Goal: Task Accomplishment & Management: Complete application form

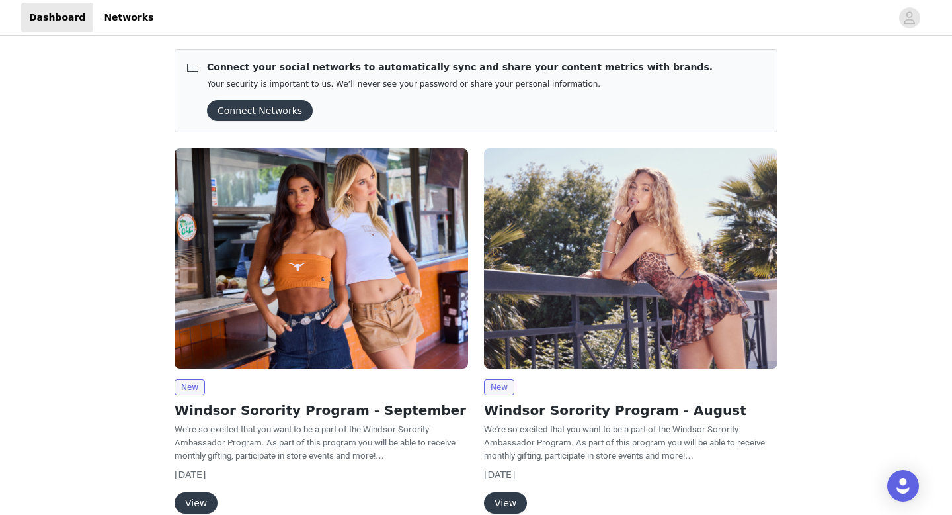
scroll to position [35, 0]
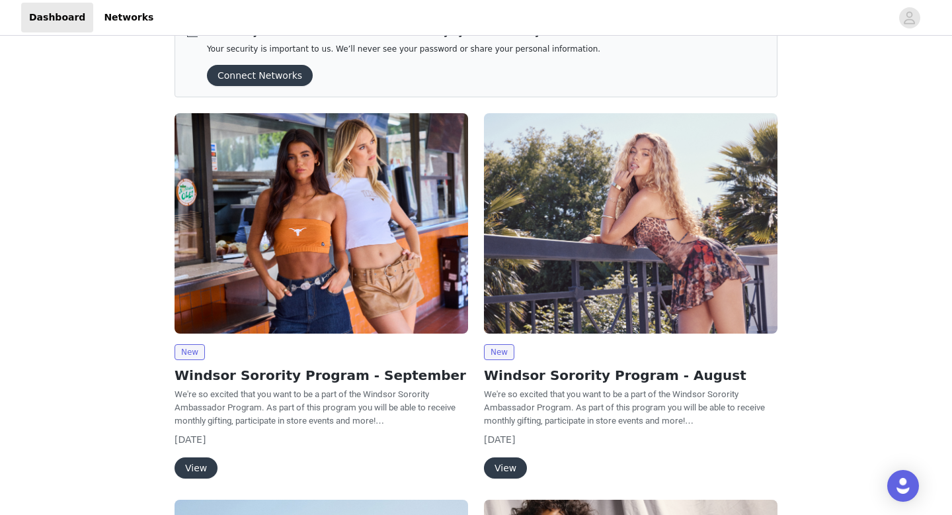
click at [195, 470] on button "View" at bounding box center [196, 467] width 43 height 21
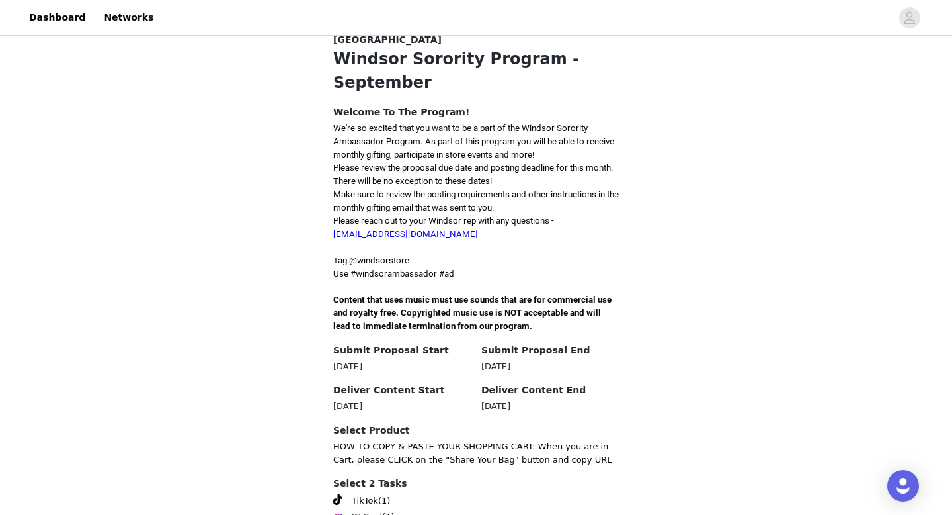
scroll to position [359, 0]
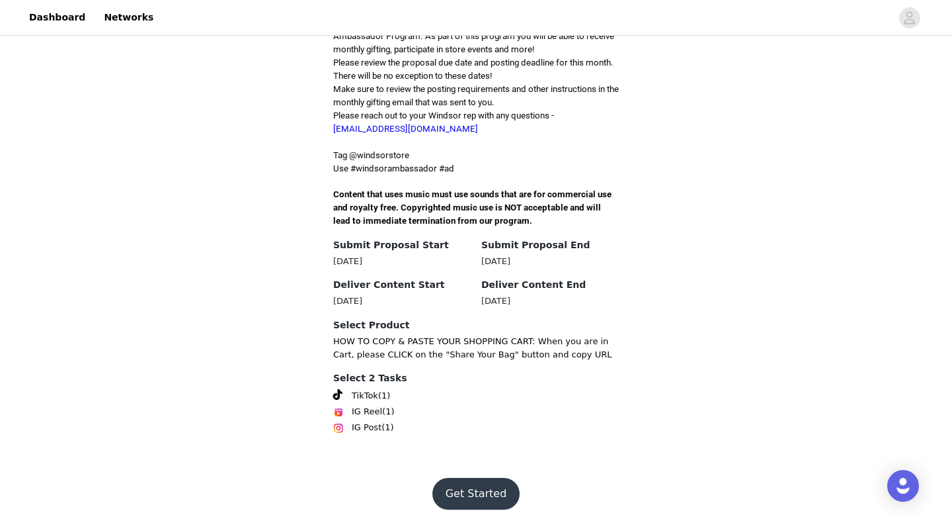
click at [472, 477] on button "Get Started" at bounding box center [477, 493] width 88 height 32
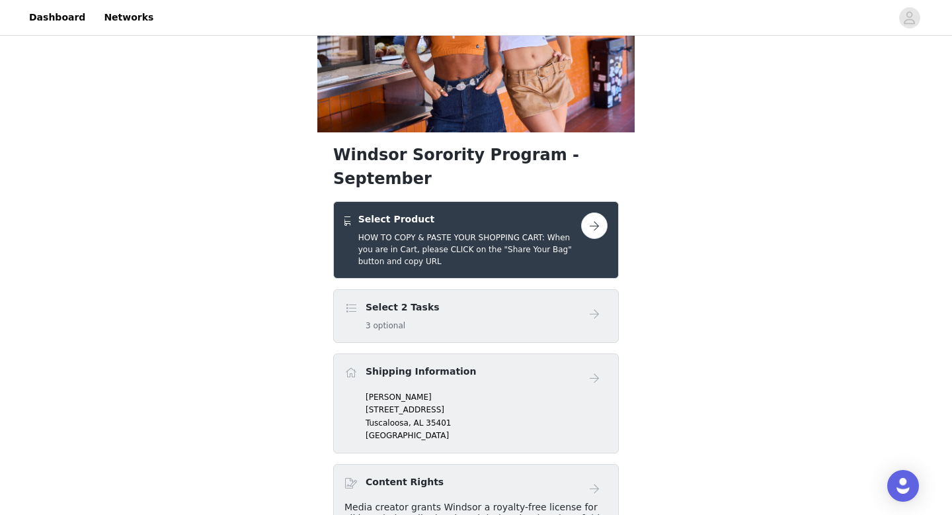
scroll to position [120, 0]
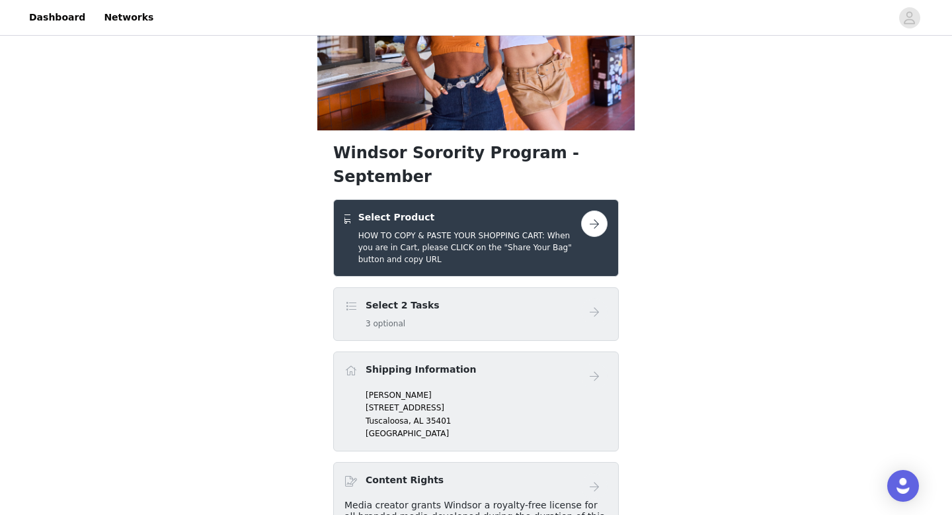
click at [518, 298] on div "Select 2 Tasks 3 optional" at bounding box center [463, 313] width 237 height 31
click at [594, 210] on button "button" at bounding box center [594, 223] width 26 height 26
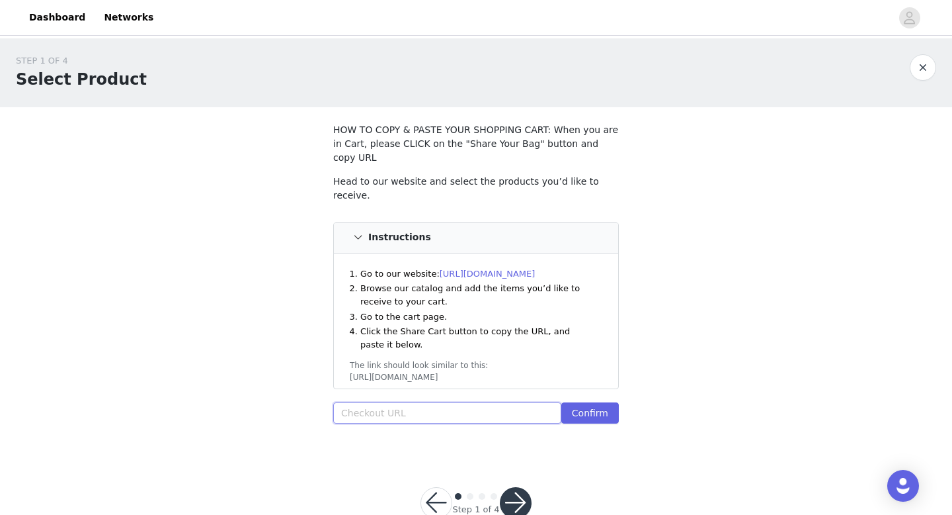
click at [420, 402] on input "text" at bounding box center [447, 412] width 228 height 21
paste input "[URL][DOMAIN_NAME]"
type input "[URL][DOMAIN_NAME]"
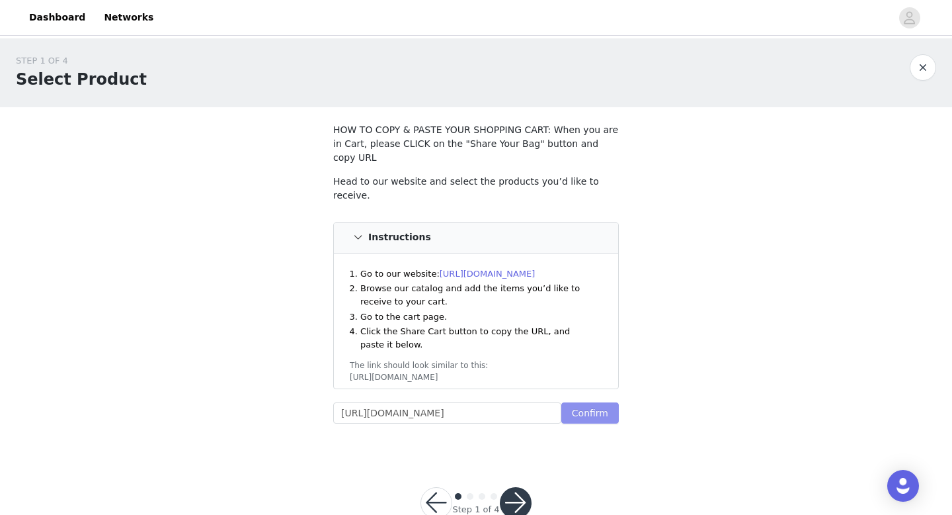
click at [585, 402] on button "Confirm" at bounding box center [590, 412] width 58 height 21
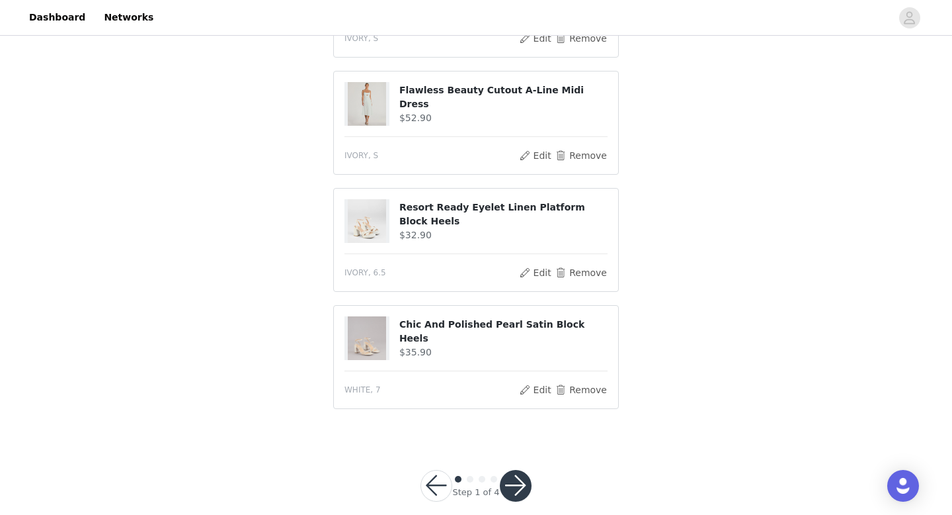
scroll to position [595, 0]
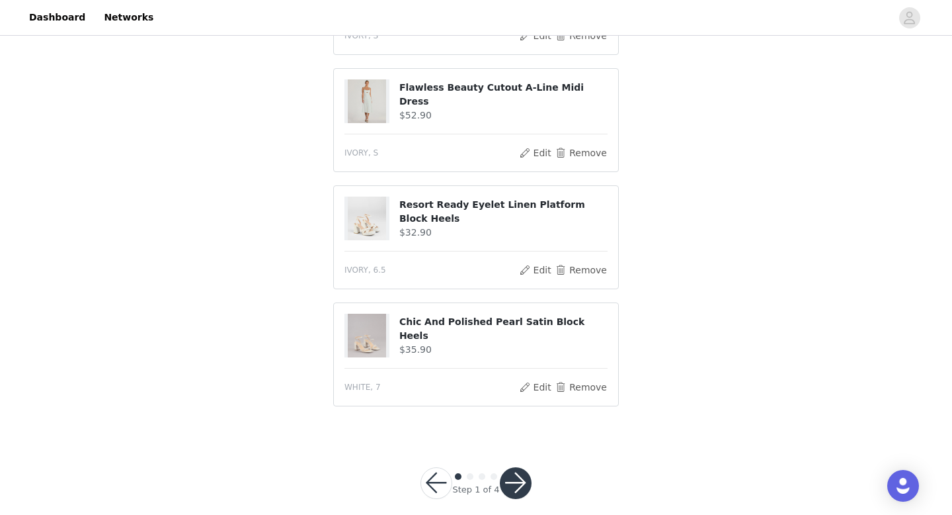
click at [507, 467] on button "button" at bounding box center [516, 483] width 32 height 32
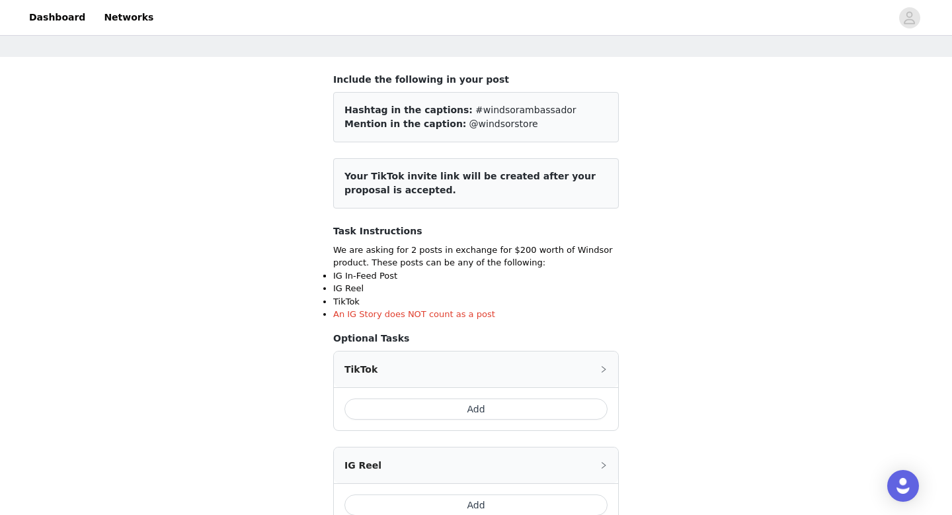
scroll to position [284, 0]
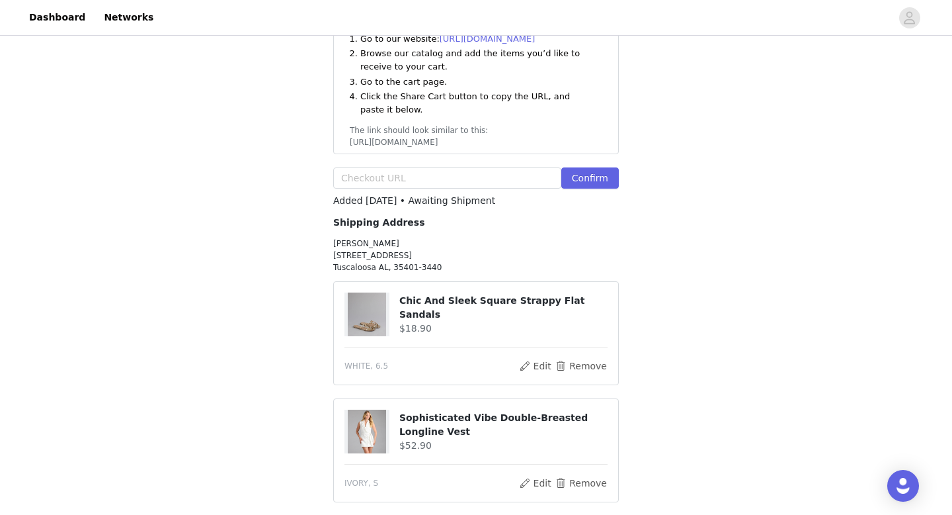
scroll to position [155, 0]
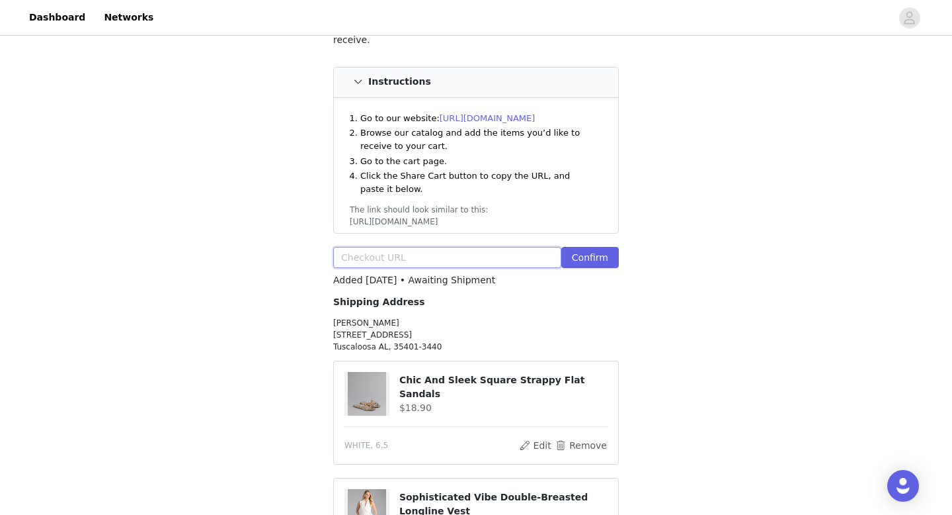
click at [381, 247] on input "text" at bounding box center [447, 257] width 228 height 21
click at [397, 295] on h4 "Shipping Address" at bounding box center [476, 302] width 286 height 14
click at [392, 317] on p "[PERSON_NAME] [STREET_ADDRESS][PERSON_NAME]" at bounding box center [476, 335] width 286 height 36
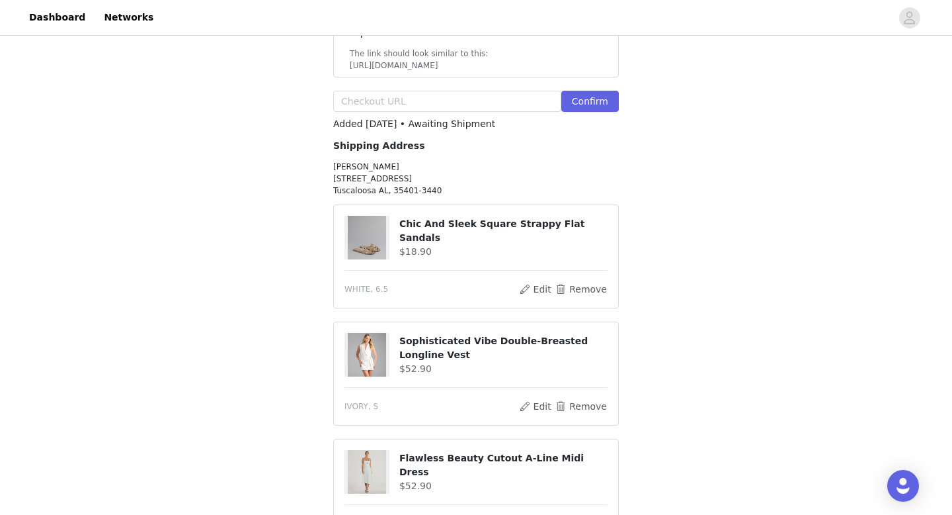
scroll to position [257, 0]
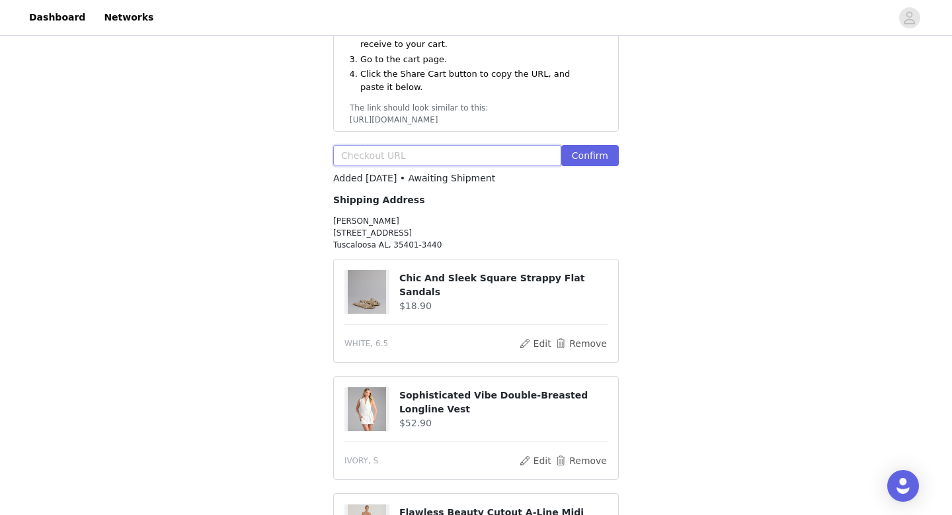
click at [517, 145] on input "text" at bounding box center [447, 155] width 228 height 21
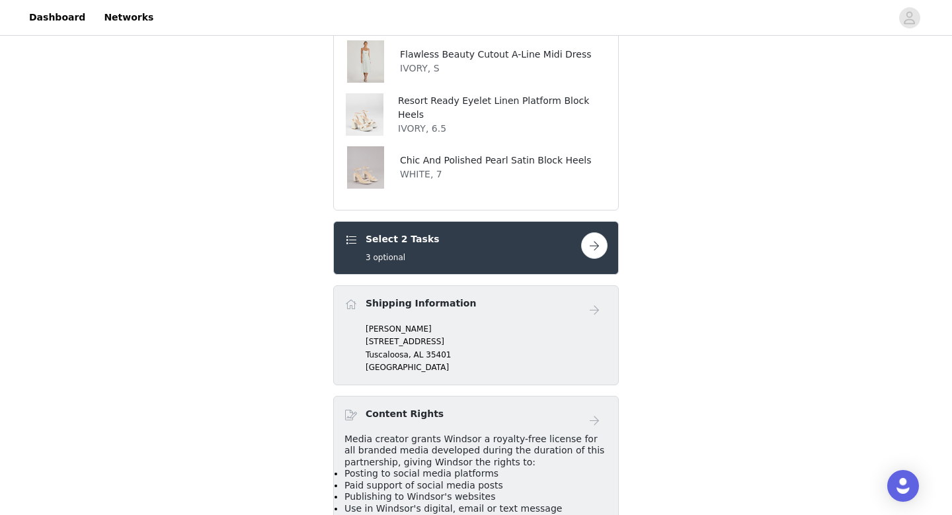
scroll to position [429, 0]
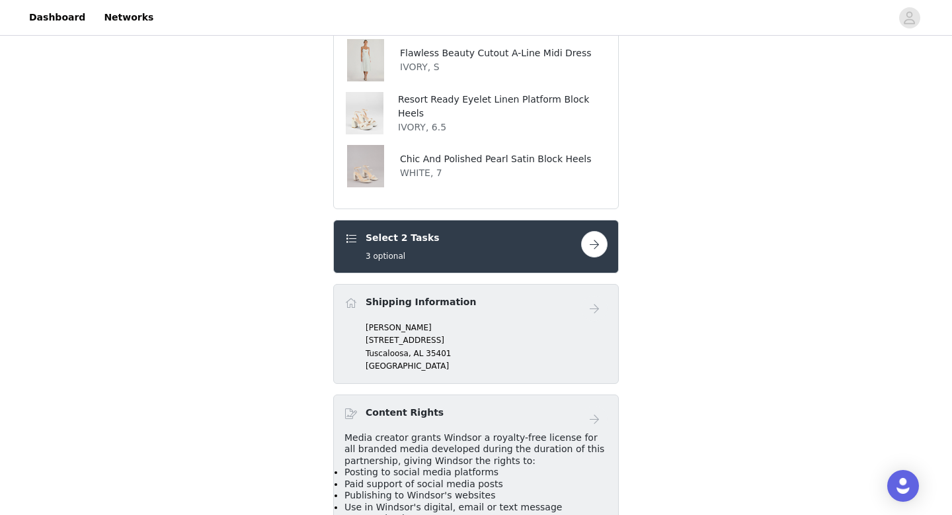
click at [477, 347] on p "Tuscaloosa, AL 35401" at bounding box center [487, 353] width 242 height 12
click at [483, 321] on p "[PERSON_NAME]" at bounding box center [487, 327] width 242 height 12
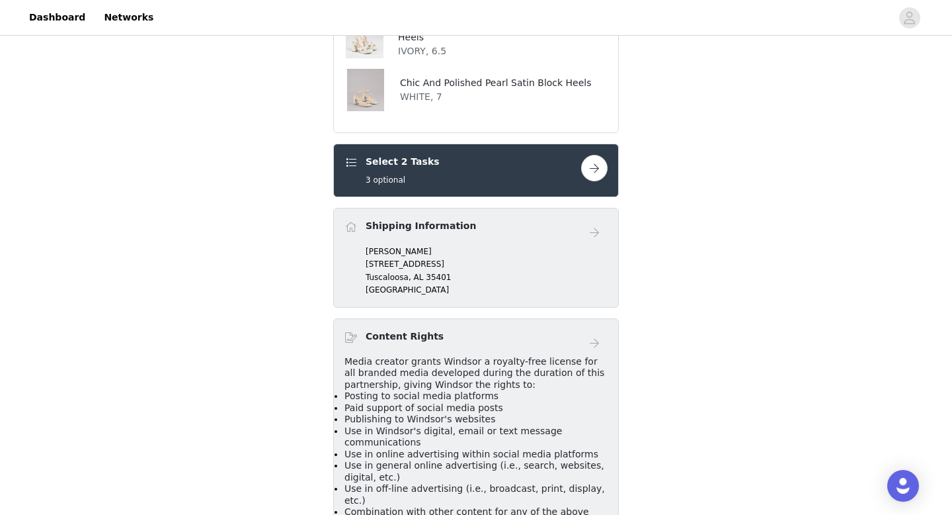
scroll to position [180, 0]
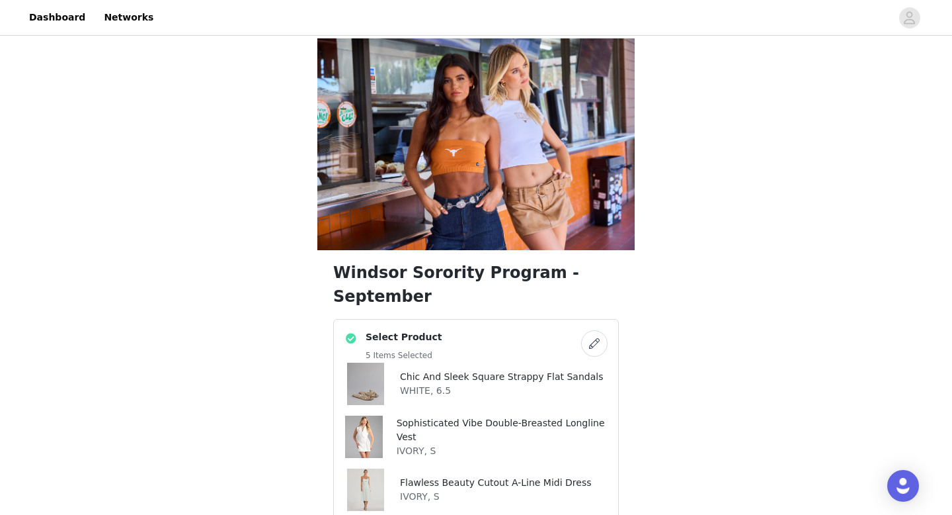
click at [594, 330] on button "button" at bounding box center [594, 343] width 26 height 26
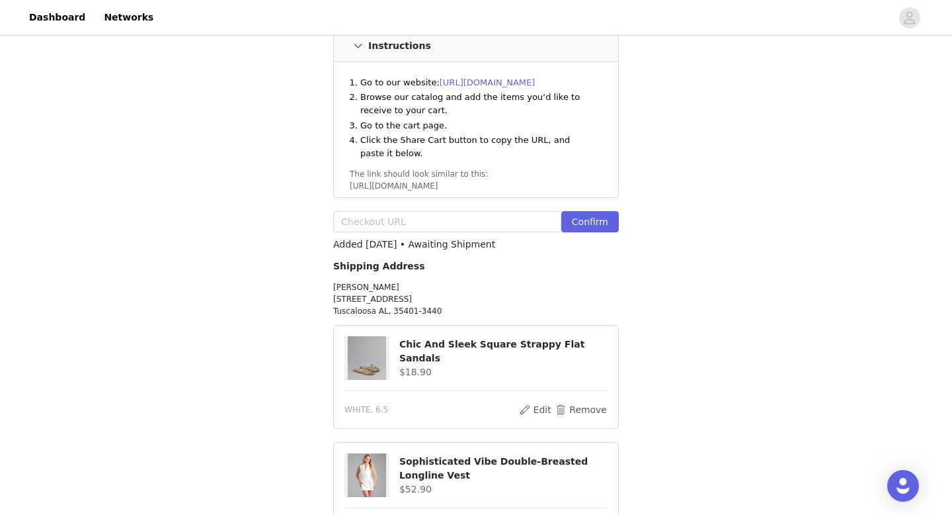
scroll to position [193, 0]
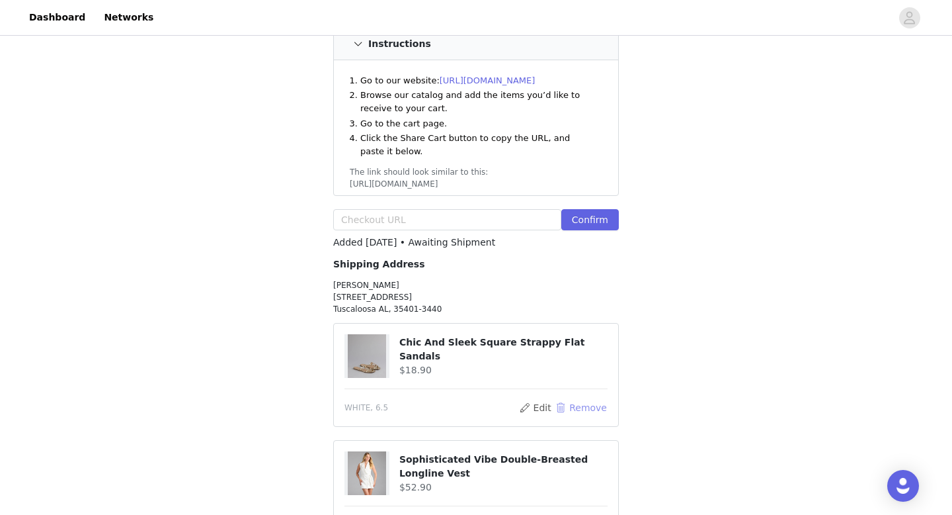
click at [561, 399] on button "Remove" at bounding box center [581, 407] width 53 height 16
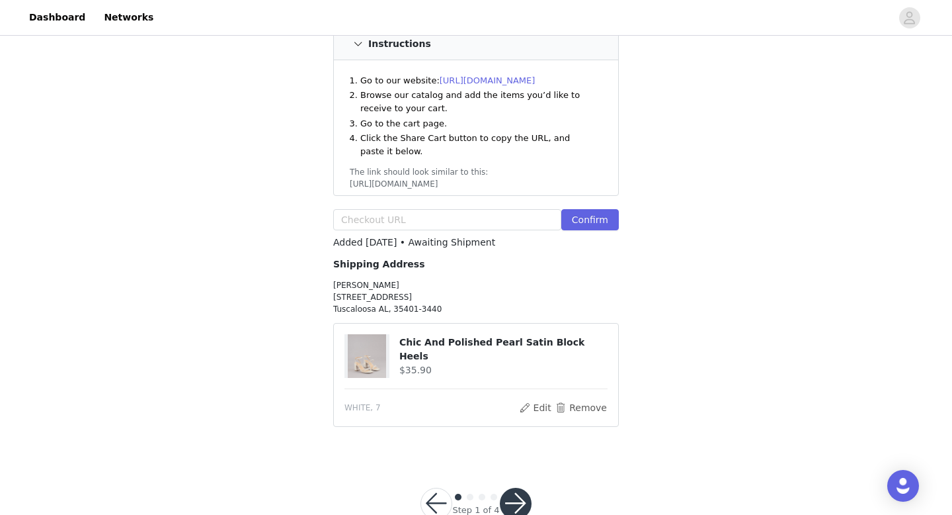
click at [561, 399] on button "Remove" at bounding box center [581, 407] width 53 height 16
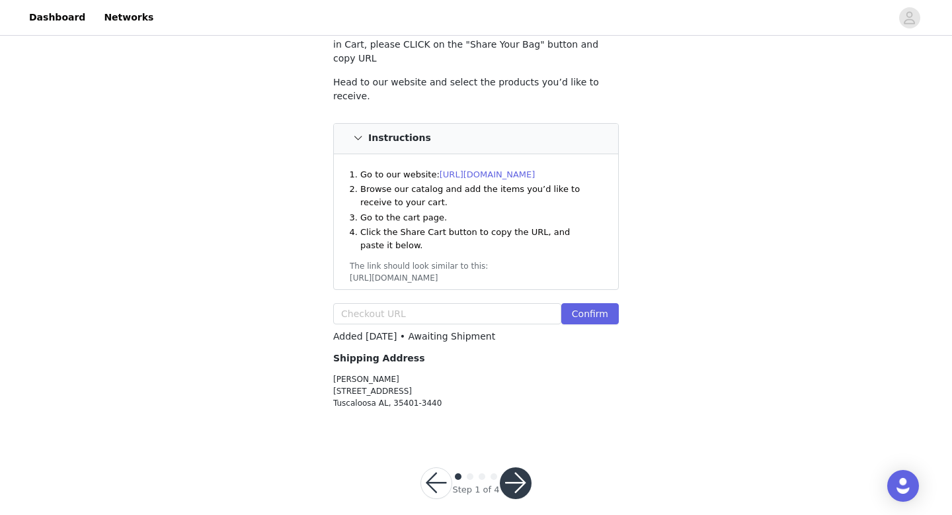
click at [376, 374] on p "[PERSON_NAME] [STREET_ADDRESS][PERSON_NAME]" at bounding box center [476, 391] width 286 height 36
click at [438, 468] on button "button" at bounding box center [437, 483] width 32 height 32
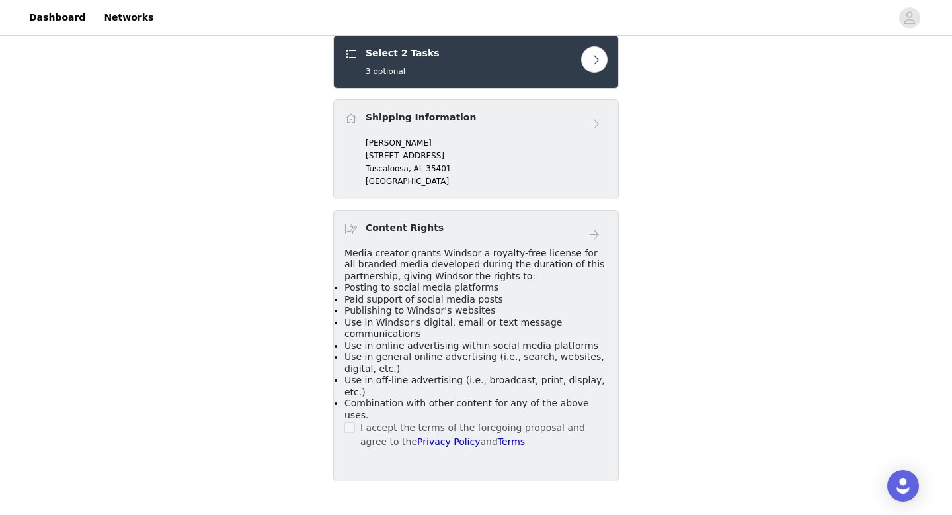
scroll to position [380, 0]
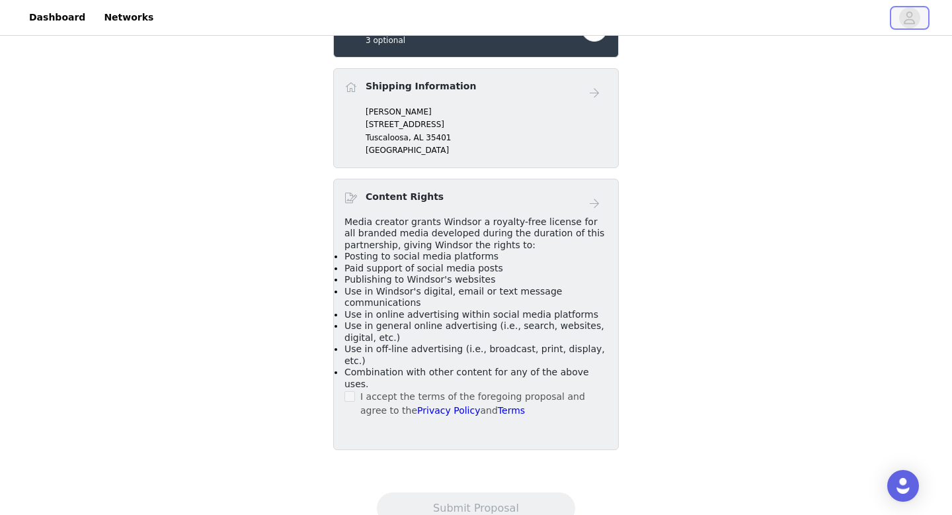
click at [914, 19] on icon "avatar" at bounding box center [909, 17] width 13 height 21
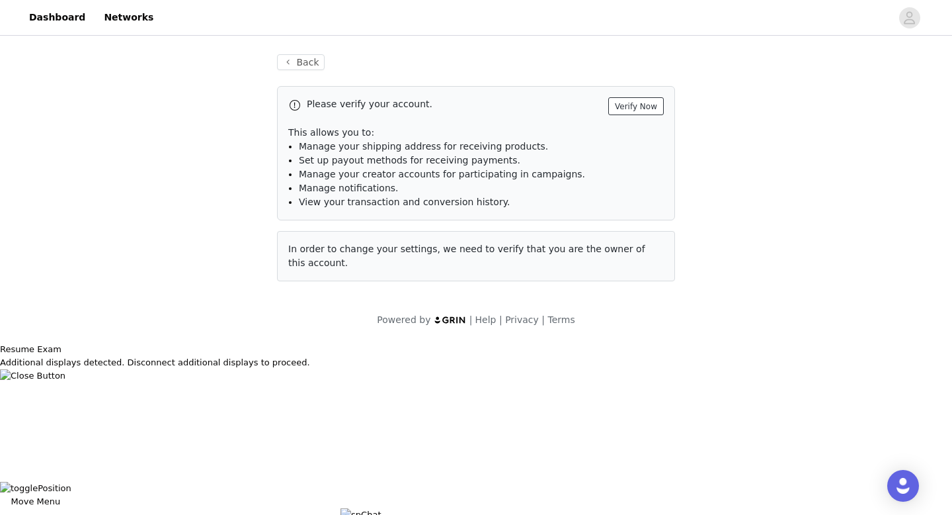
click at [653, 106] on button "Verify Now" at bounding box center [636, 106] width 56 height 18
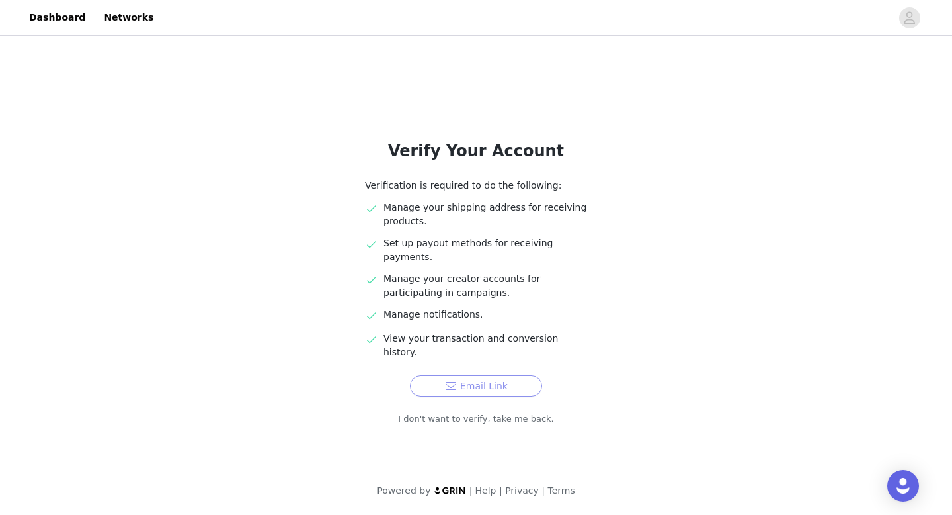
click at [494, 375] on button "Email Link" at bounding box center [476, 385] width 132 height 21
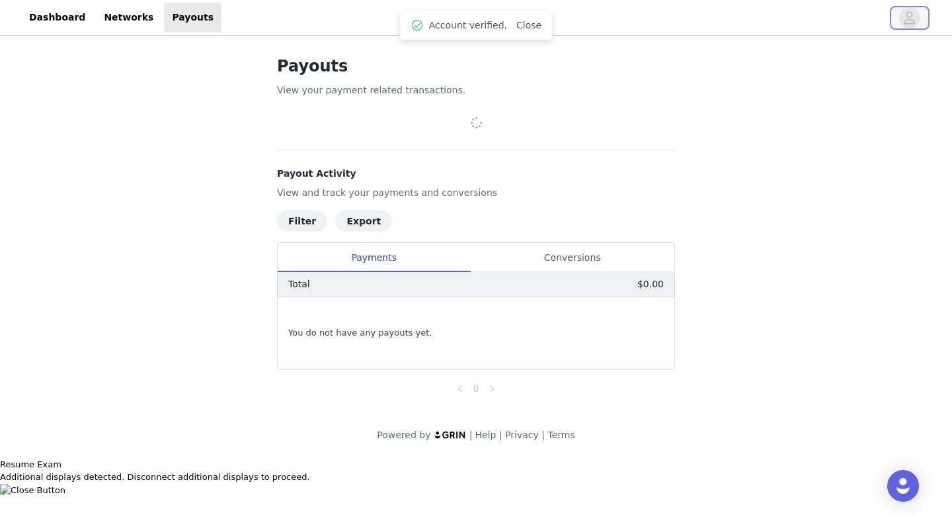
click at [901, 21] on span "button" at bounding box center [909, 17] width 21 height 21
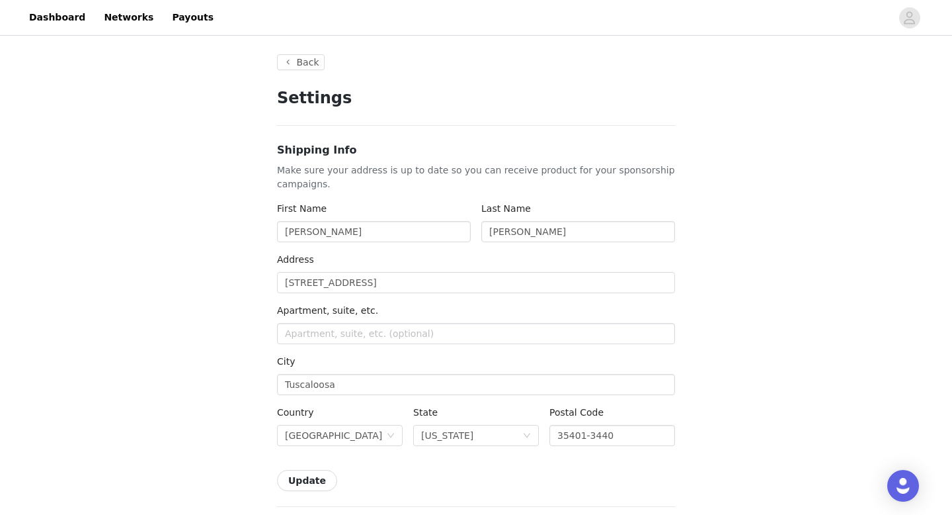
click at [416, 294] on div "Address 806-10 Parkview Dr" at bounding box center [476, 276] width 398 height 46
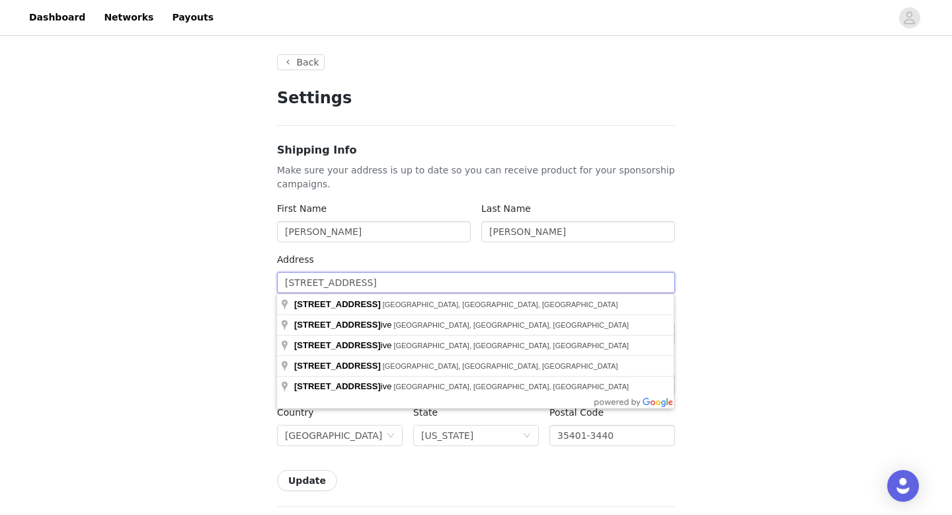
drag, startPoint x: 409, startPoint y: 283, endPoint x: 235, endPoint y: 276, distance: 173.4
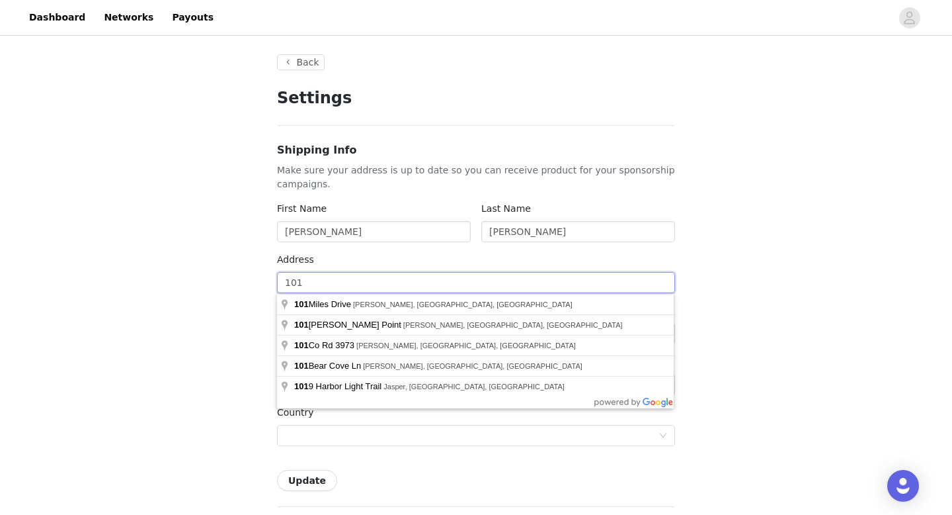
type input "101 17th St"
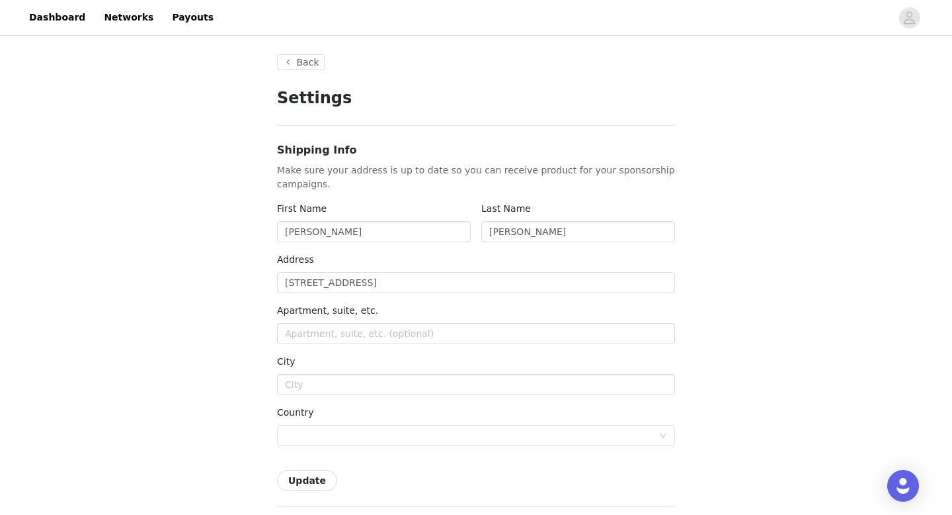
click at [391, 279] on input "101 17th St" at bounding box center [476, 282] width 398 height 21
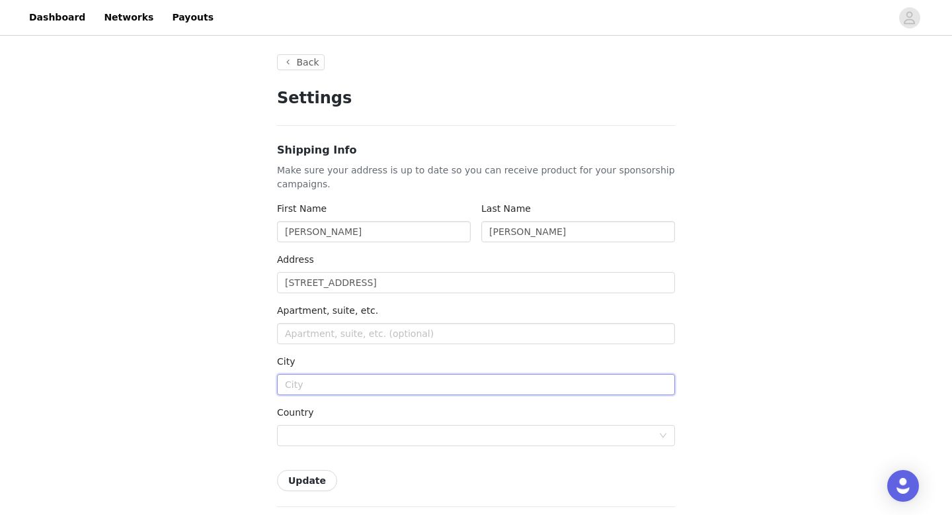
click at [319, 391] on input "text" at bounding box center [476, 384] width 398 height 21
type input "Tuscaloosa"
click at [374, 435] on div at bounding box center [472, 435] width 374 height 20
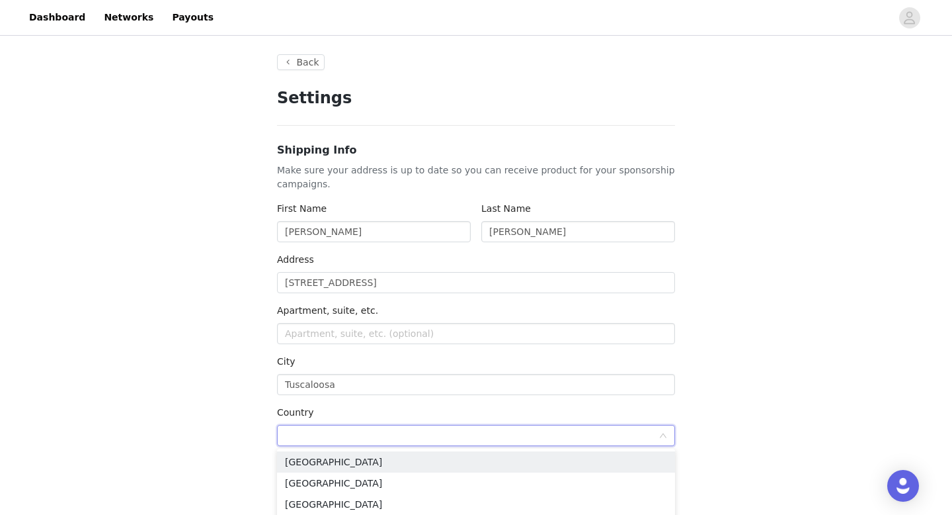
type input "[GEOGRAPHIC_DATA]"
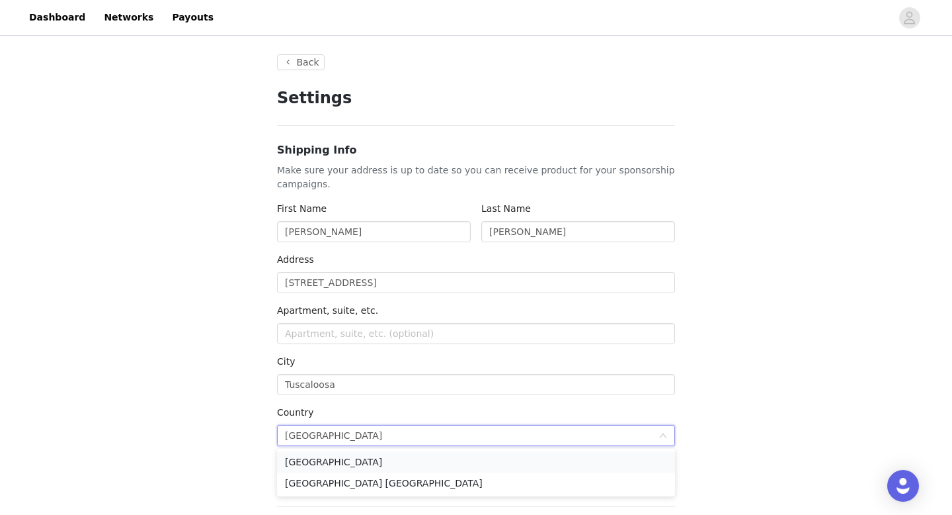
click at [302, 462] on li "[GEOGRAPHIC_DATA]" at bounding box center [476, 461] width 398 height 21
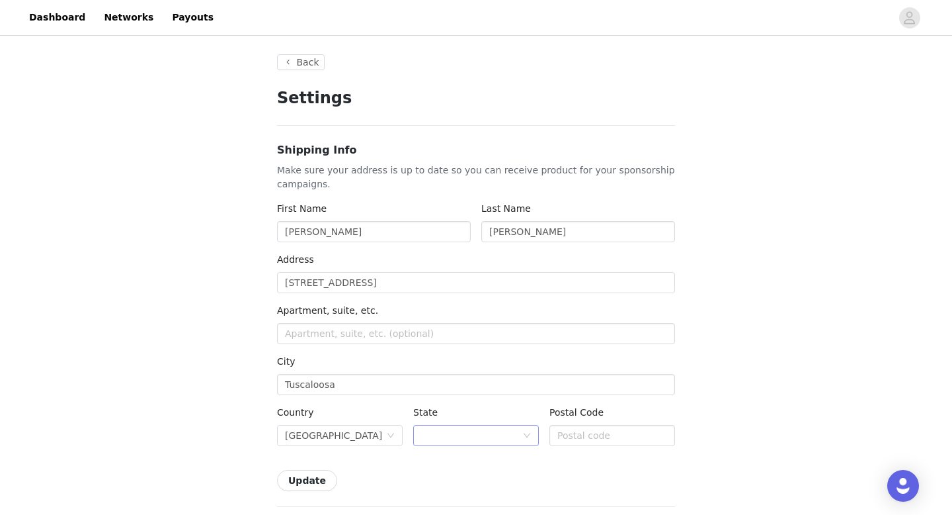
click at [448, 431] on div at bounding box center [471, 435] width 101 height 20
click at [444, 468] on li "Alabama" at bounding box center [476, 461] width 126 height 21
click at [584, 436] on input "text" at bounding box center [613, 435] width 126 height 21
type input "35401"
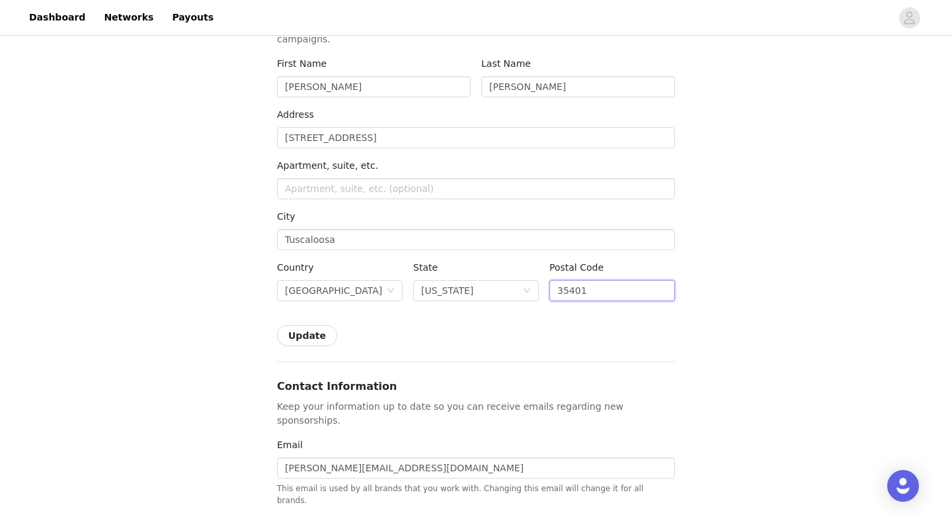
scroll to position [244, 0]
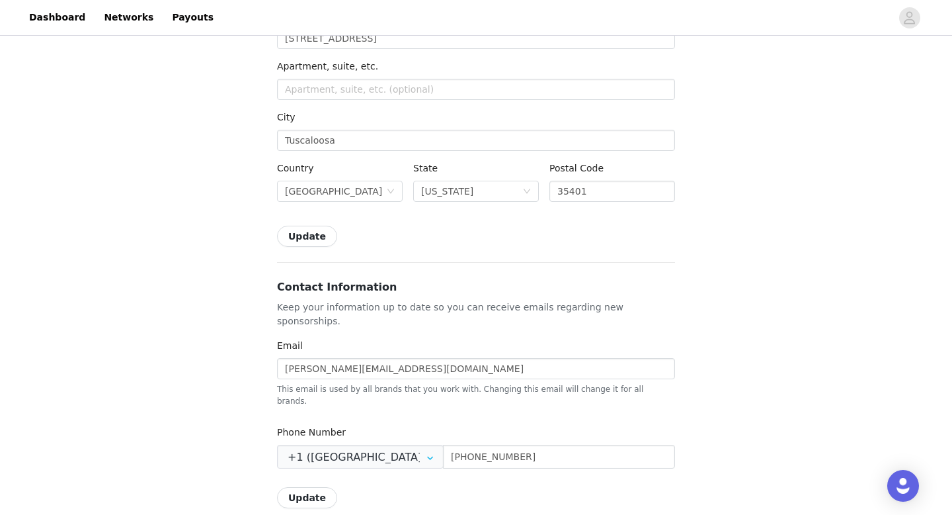
click at [310, 231] on button "Update" at bounding box center [307, 236] width 60 height 21
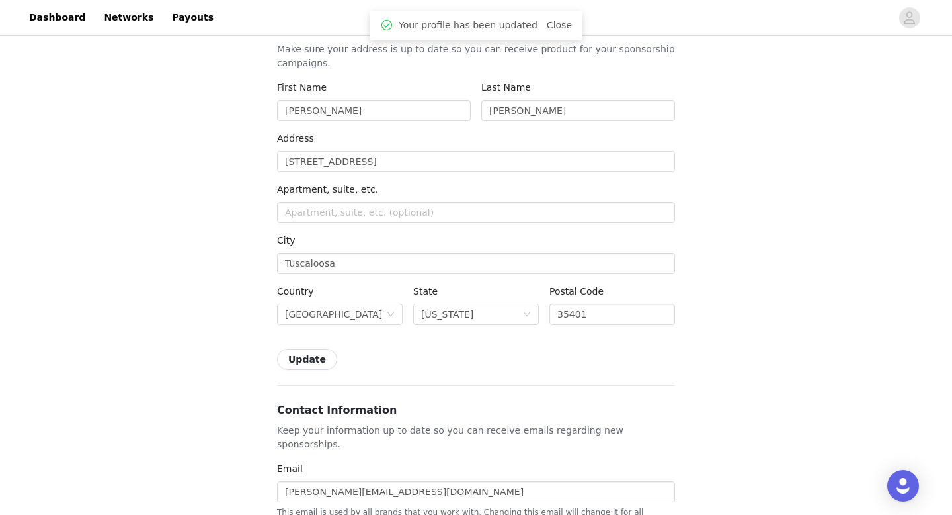
scroll to position [0, 0]
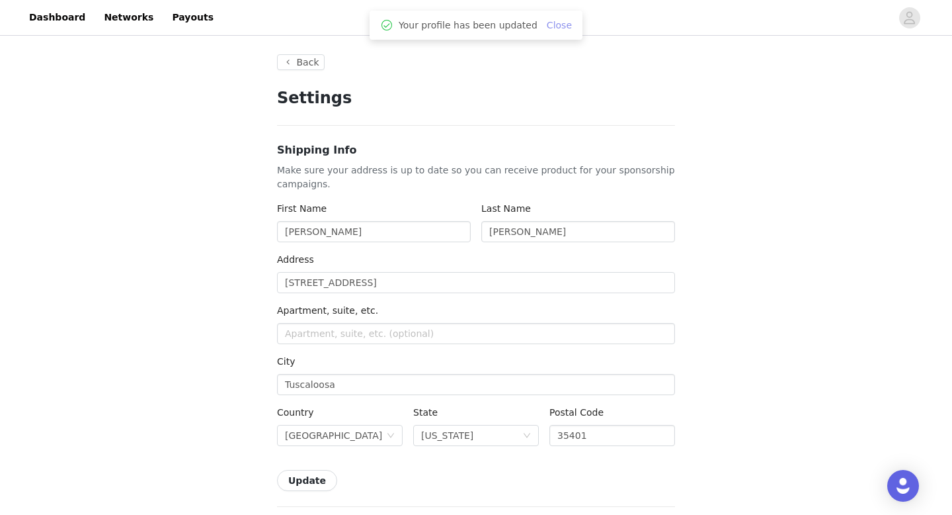
click at [551, 22] on link "Close" at bounding box center [559, 25] width 25 height 11
click at [308, 59] on button "Back" at bounding box center [301, 62] width 48 height 16
click at [907, 25] on icon "avatar" at bounding box center [909, 17] width 13 height 21
click at [68, 16] on link "Dashboard" at bounding box center [57, 18] width 72 height 30
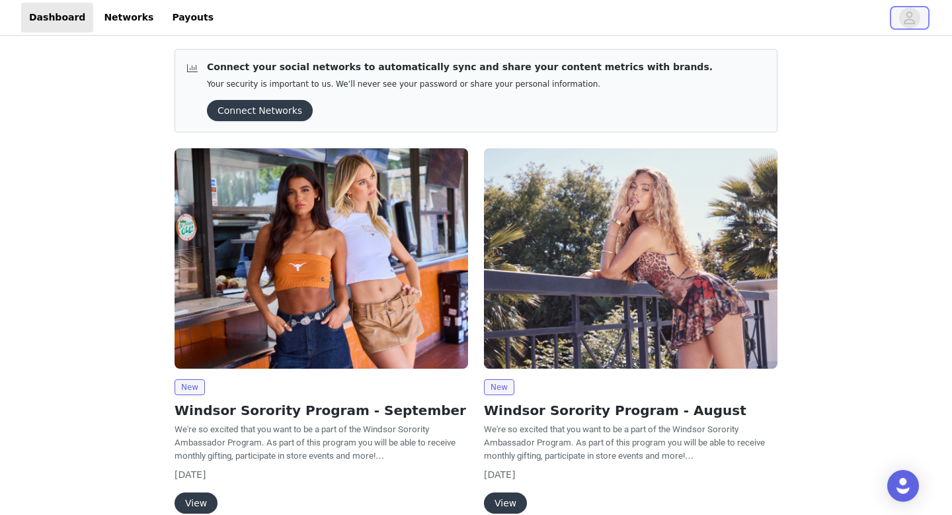
click at [909, 21] on icon "avatar" at bounding box center [909, 17] width 13 height 21
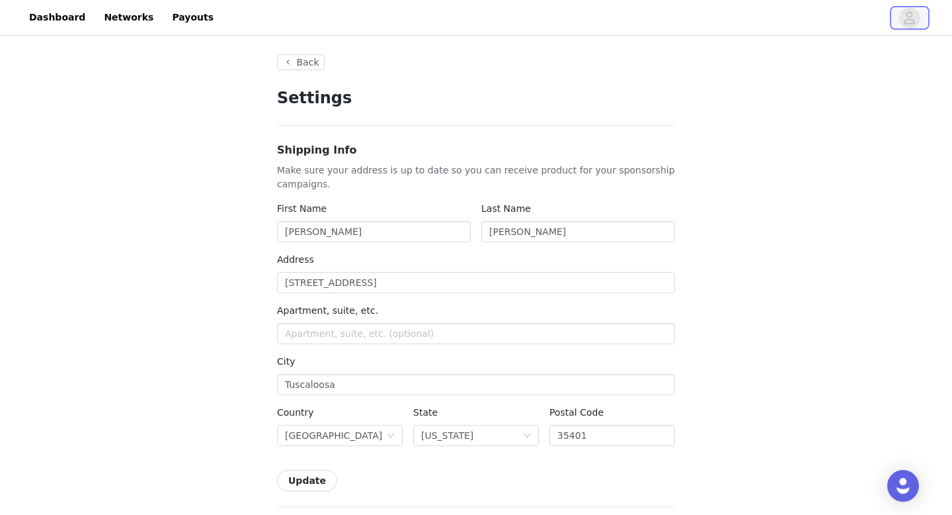
type input "+1 (United States)"
click at [302, 65] on button "Back" at bounding box center [301, 62] width 48 height 16
click at [292, 58] on button "Back" at bounding box center [301, 62] width 48 height 16
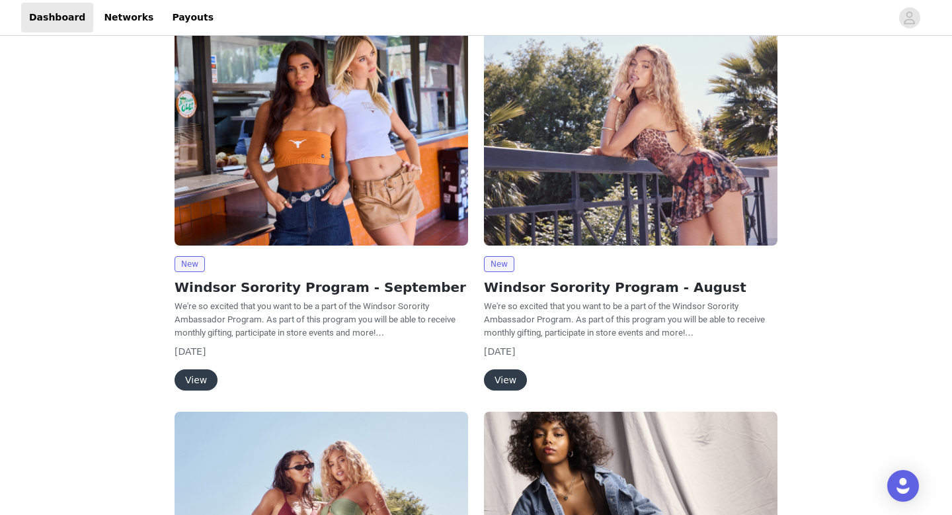
scroll to position [99, 0]
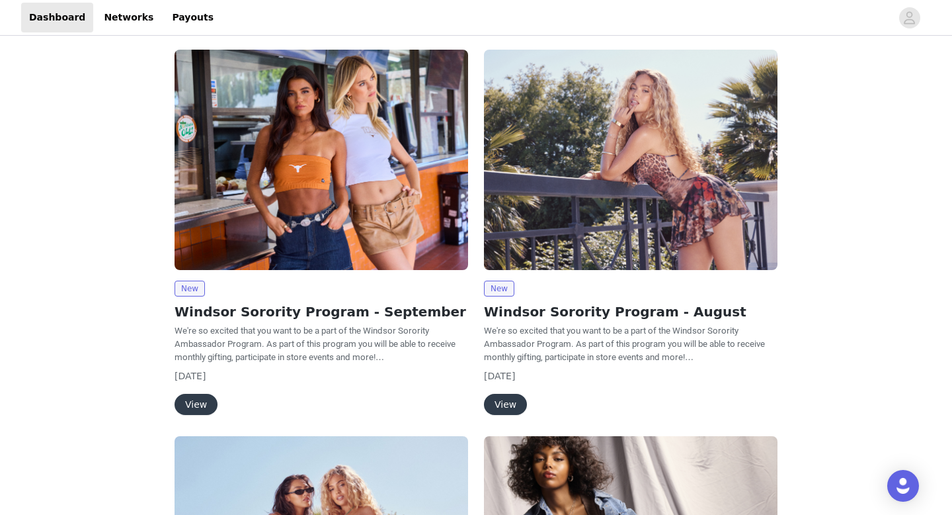
click at [192, 403] on button "View" at bounding box center [196, 404] width 43 height 21
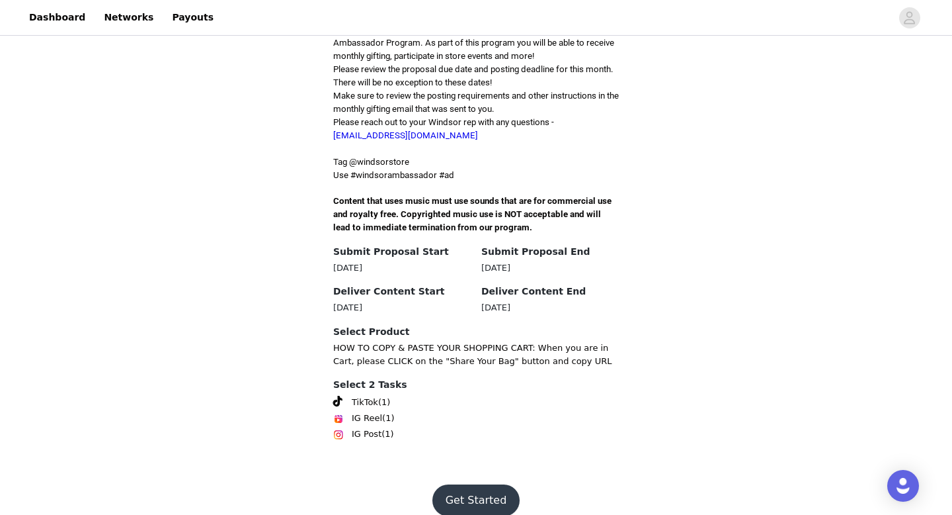
scroll to position [359, 0]
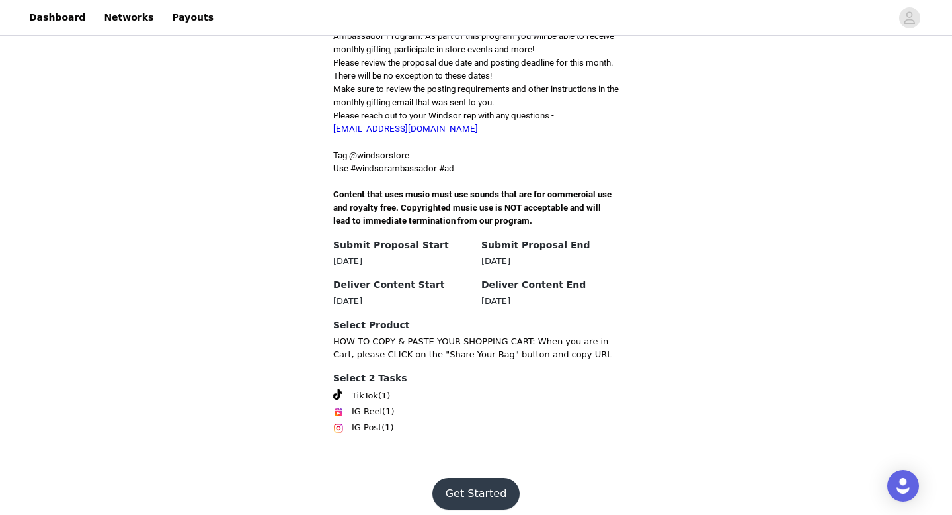
click at [451, 481] on button "Get Started" at bounding box center [477, 493] width 88 height 32
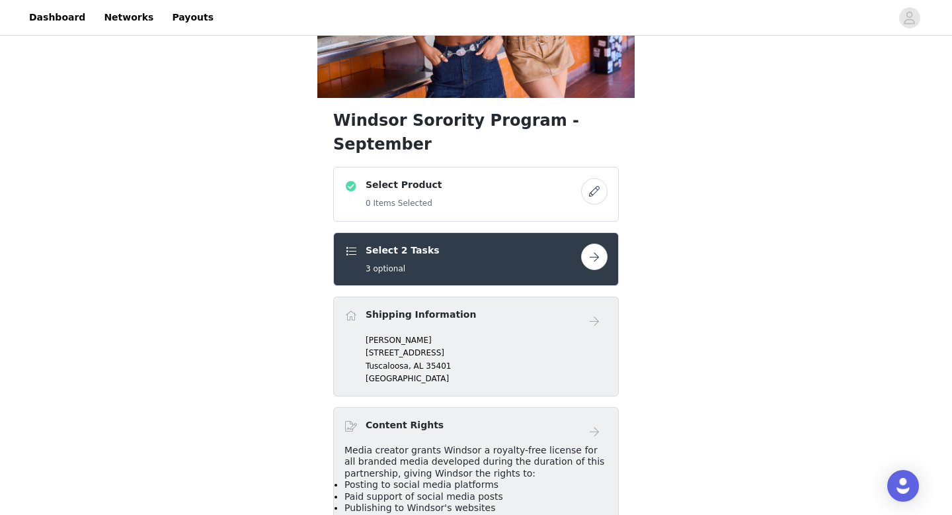
scroll to position [165, 0]
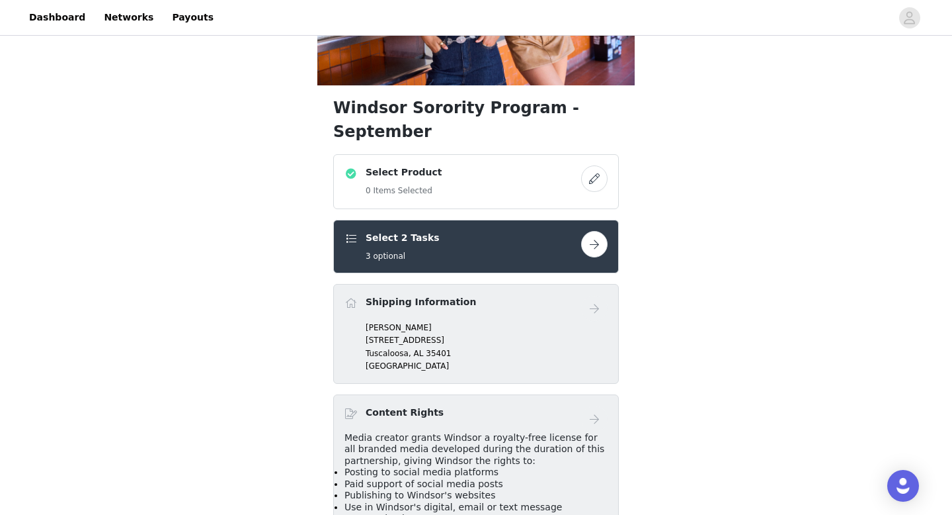
click at [596, 165] on button "button" at bounding box center [594, 178] width 26 height 26
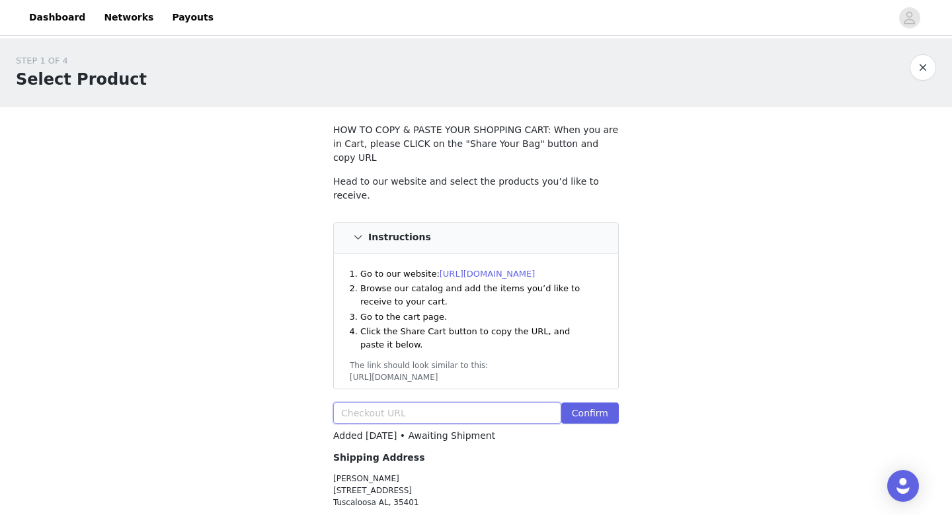
click at [394, 402] on input "text" at bounding box center [447, 412] width 228 height 21
paste input "[URL][DOMAIN_NAME]"
type input "[URL][DOMAIN_NAME]"
click at [587, 402] on button "Confirm" at bounding box center [590, 412] width 58 height 21
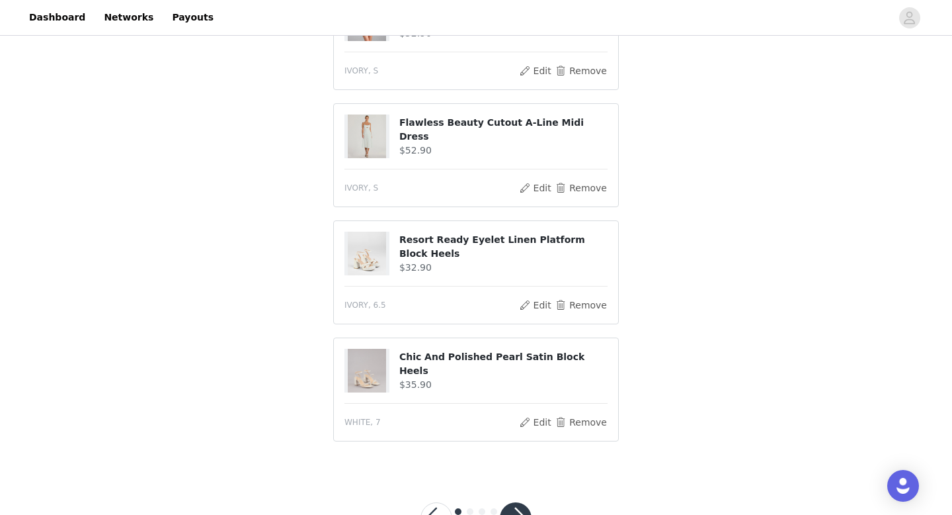
scroll to position [682, 0]
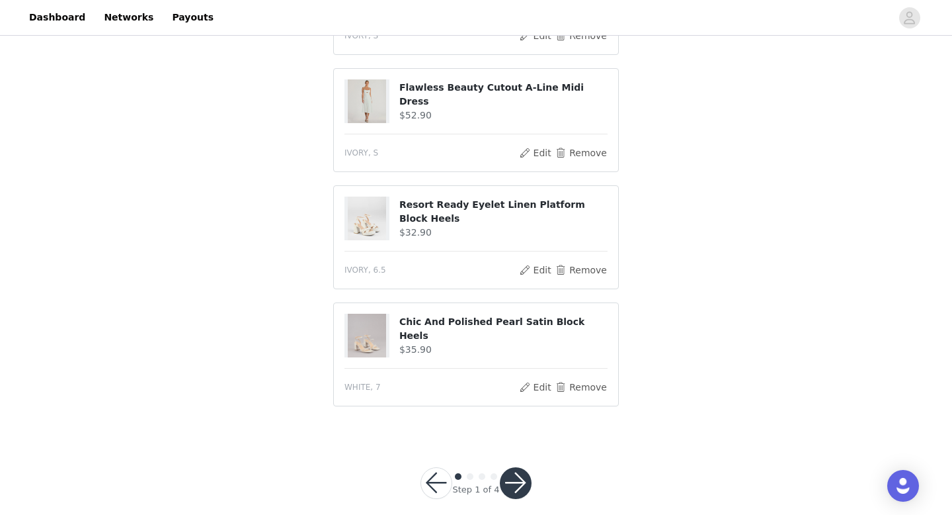
click at [521, 467] on button "button" at bounding box center [516, 483] width 32 height 32
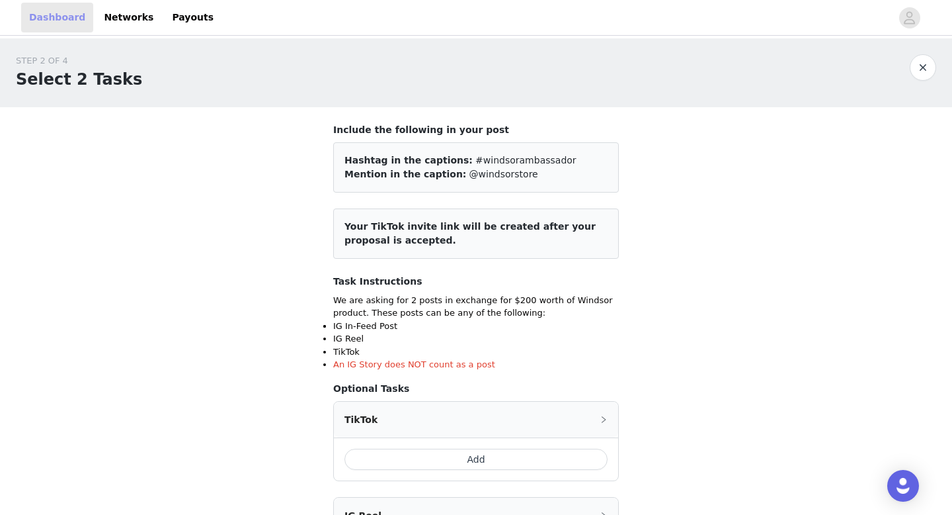
click at [39, 15] on link "Dashboard" at bounding box center [57, 18] width 72 height 30
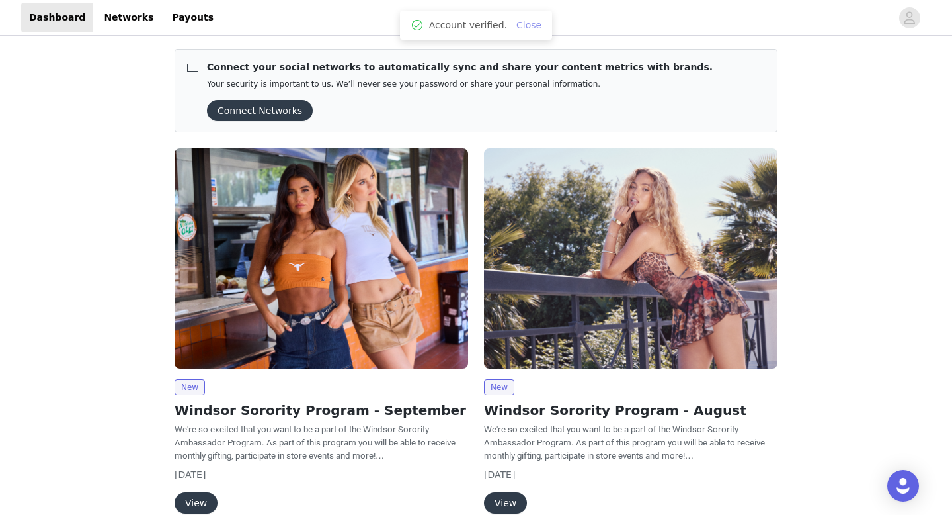
click at [529, 24] on link "Close" at bounding box center [529, 25] width 25 height 11
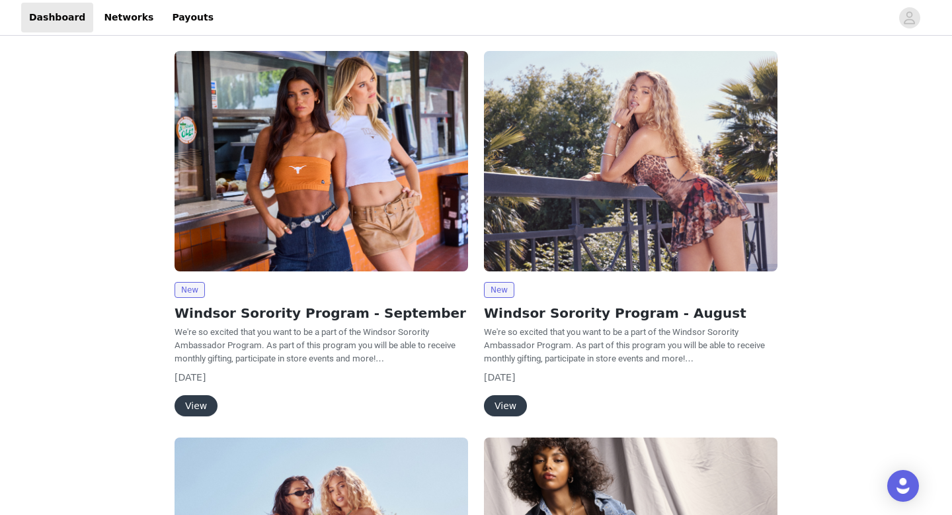
scroll to position [120, 0]
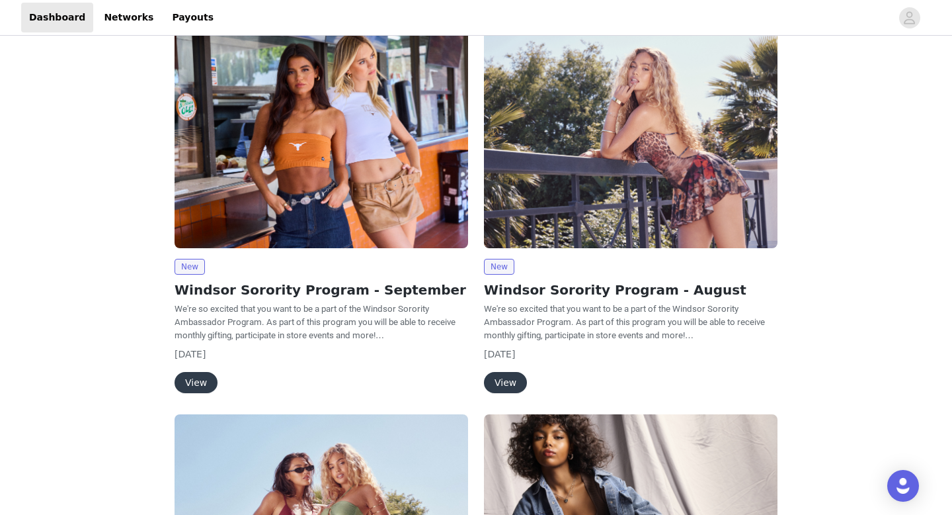
click at [200, 382] on button "View" at bounding box center [196, 382] width 43 height 21
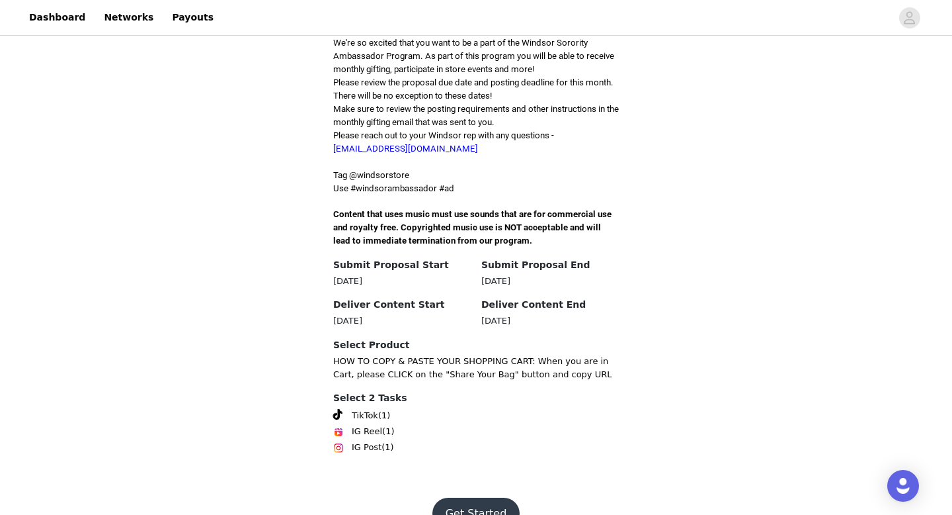
scroll to position [359, 0]
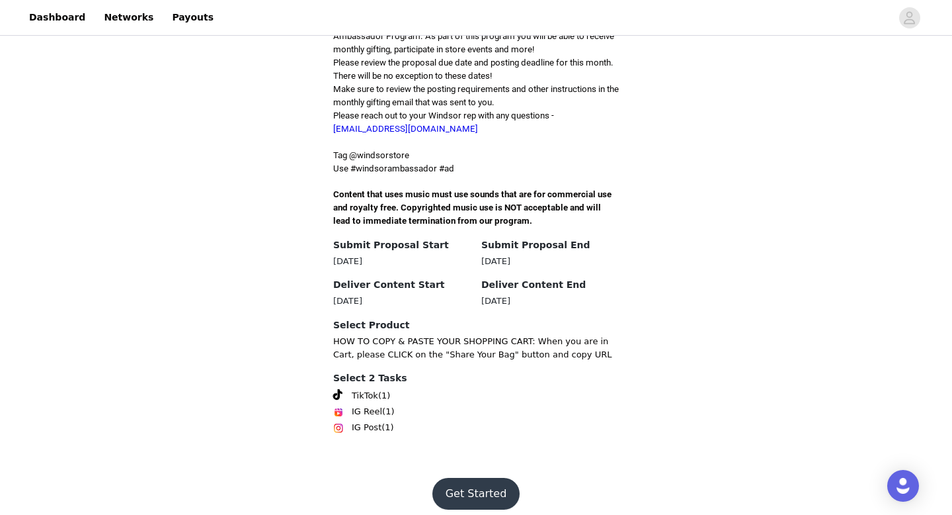
click at [477, 483] on button "Get Started" at bounding box center [477, 493] width 88 height 32
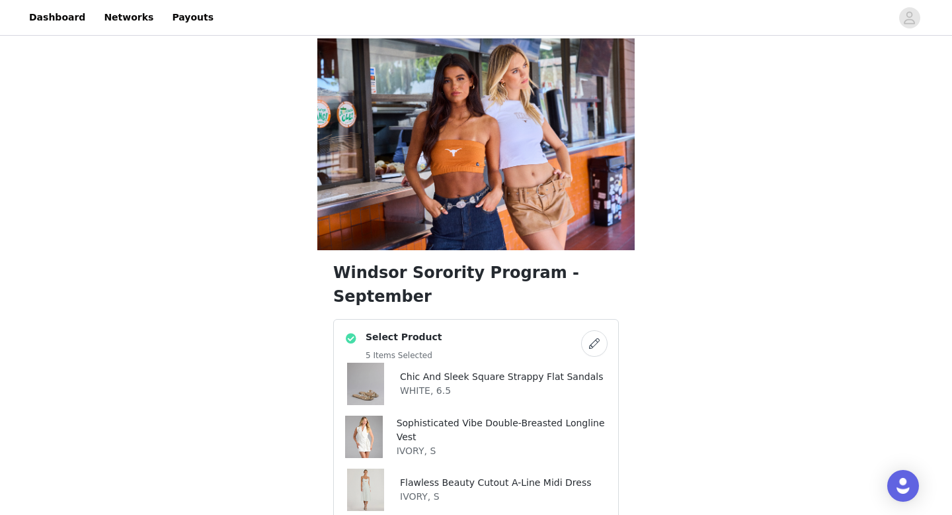
scroll to position [25, 0]
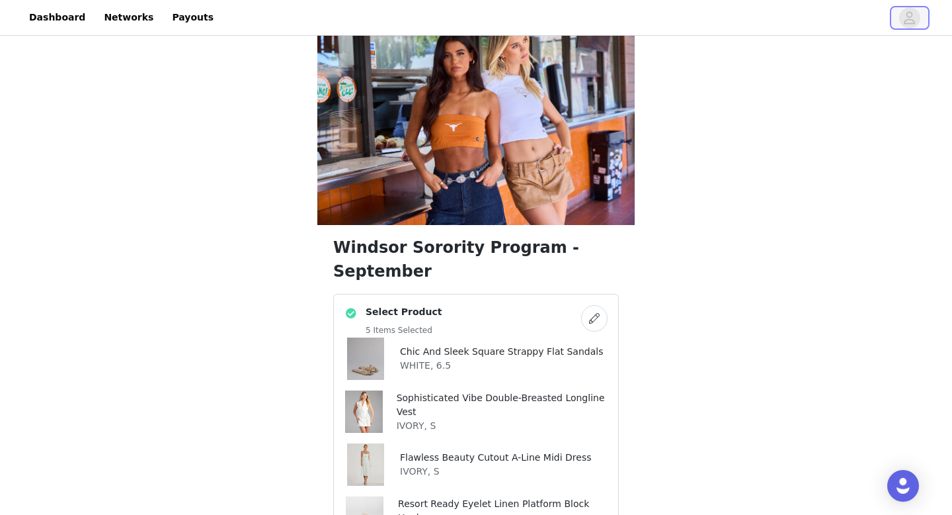
click at [923, 26] on button "button" at bounding box center [909, 17] width 37 height 21
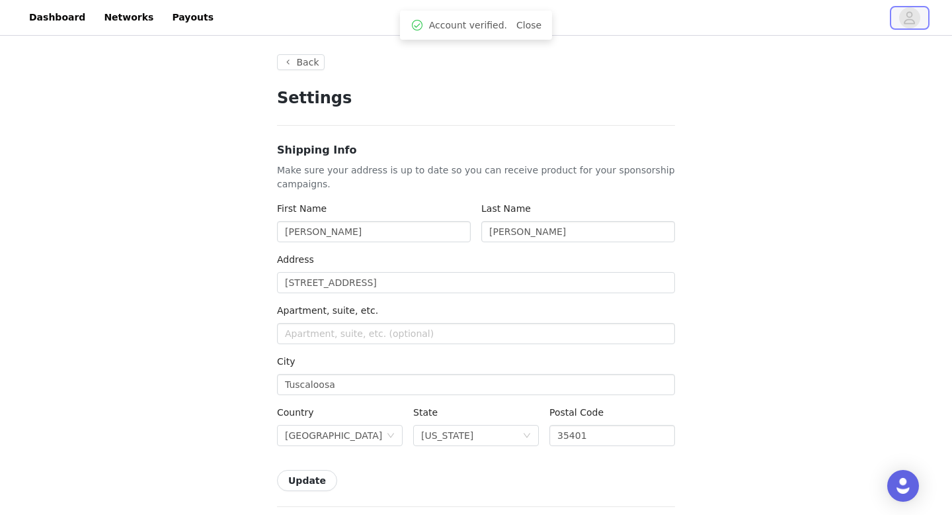
type input "+1 (United States)"
click at [292, 60] on button "Back" at bounding box center [301, 62] width 48 height 16
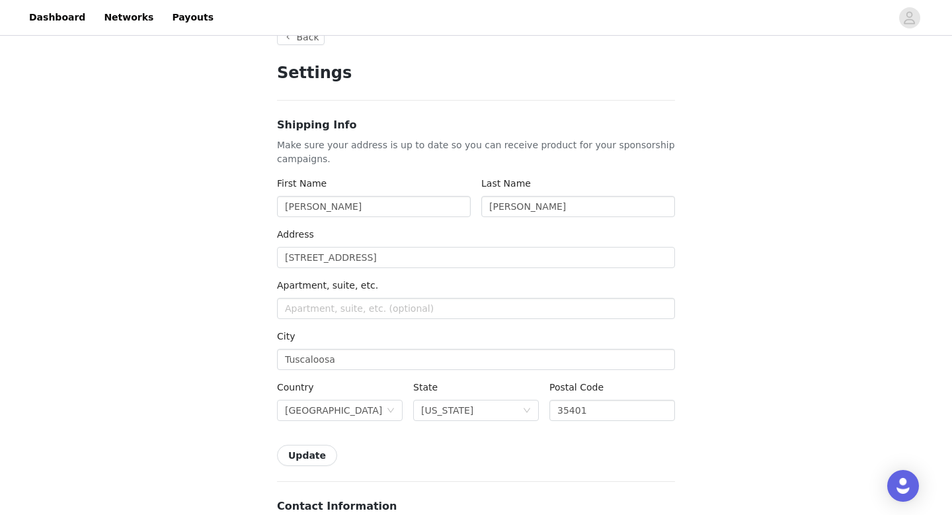
click at [301, 35] on header "Dashboard Networks Payouts" at bounding box center [476, 18] width 952 height 36
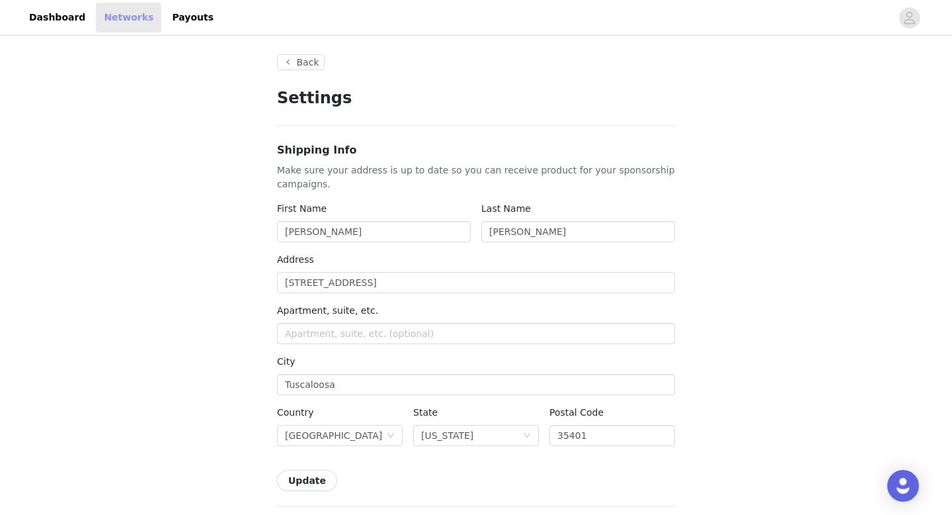
click at [127, 3] on link "Networks" at bounding box center [128, 18] width 65 height 30
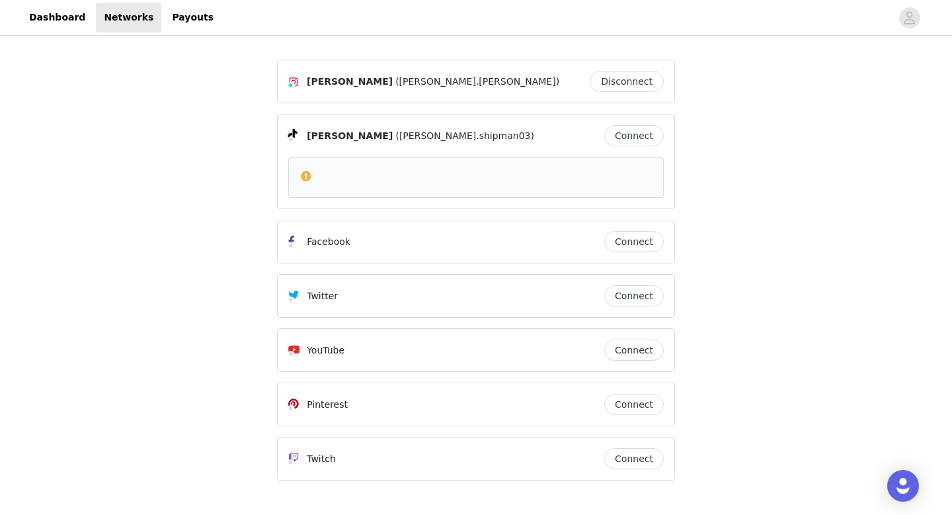
click at [309, 175] on span at bounding box center [306, 176] width 13 height 16
click at [638, 131] on button "Connect" at bounding box center [634, 135] width 60 height 21
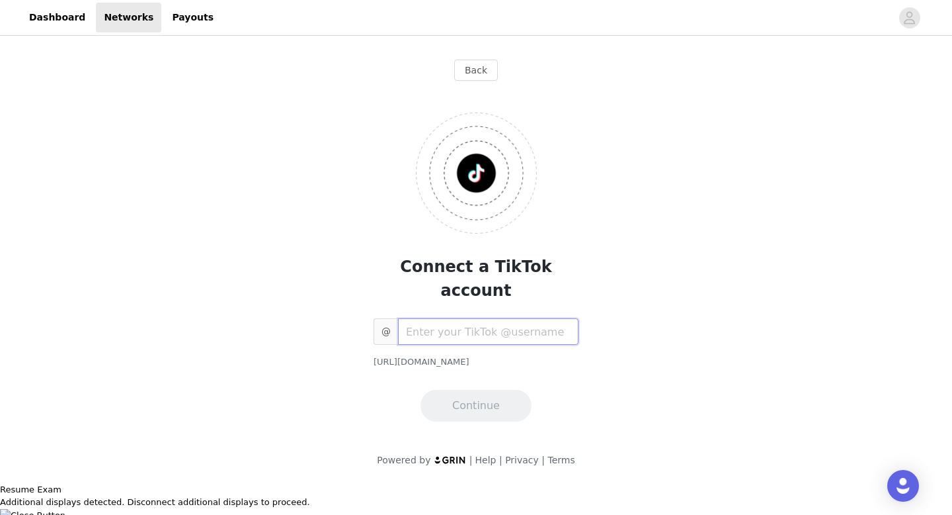
click at [444, 318] on input "text" at bounding box center [488, 331] width 181 height 26
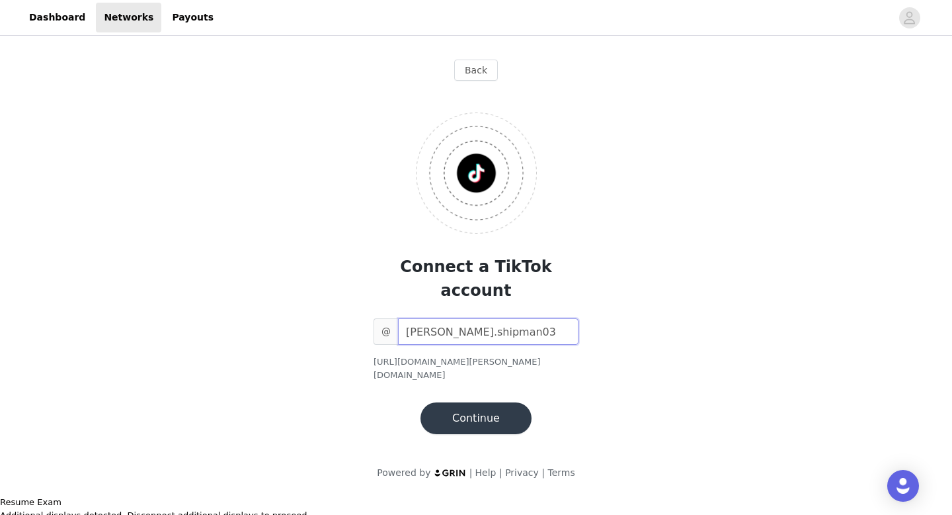
type input "madeline.shipman03"
click at [464, 402] on button "Continue" at bounding box center [476, 418] width 111 height 32
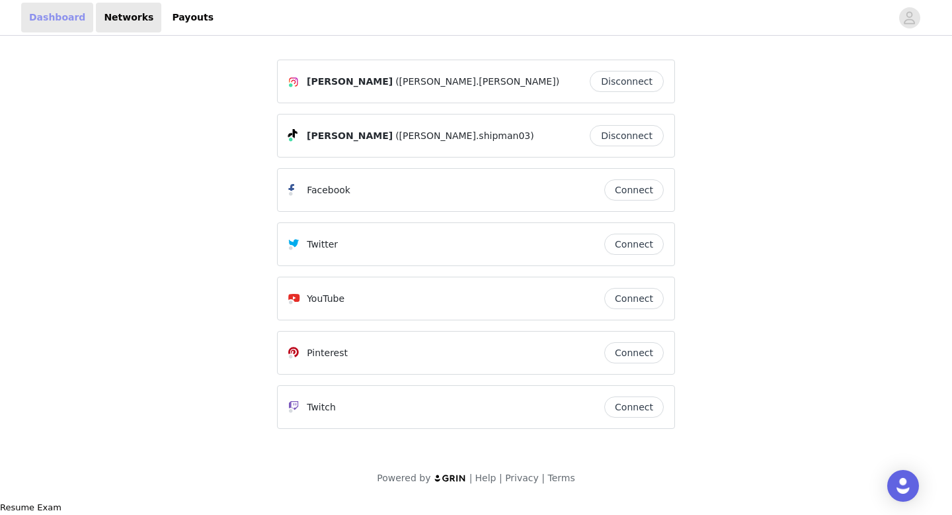
click at [61, 22] on link "Dashboard" at bounding box center [57, 18] width 72 height 30
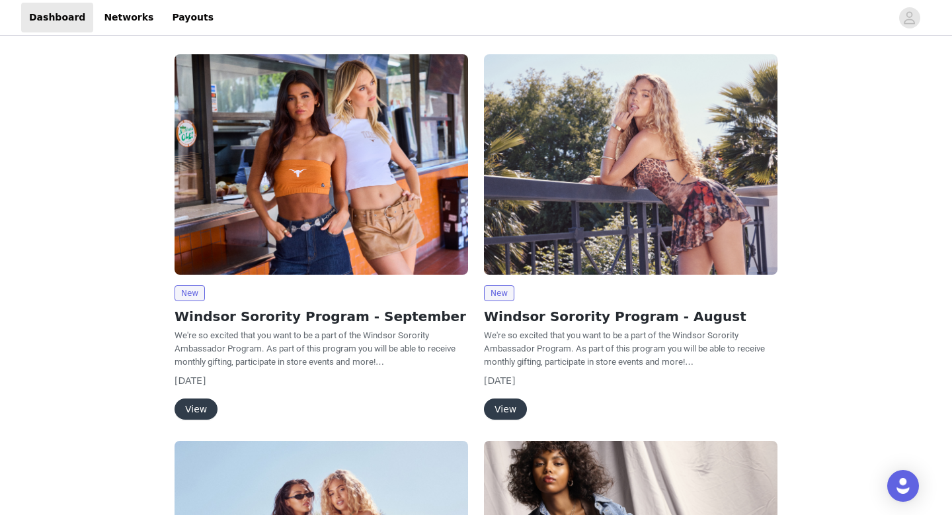
click at [192, 402] on button "View" at bounding box center [196, 408] width 43 height 21
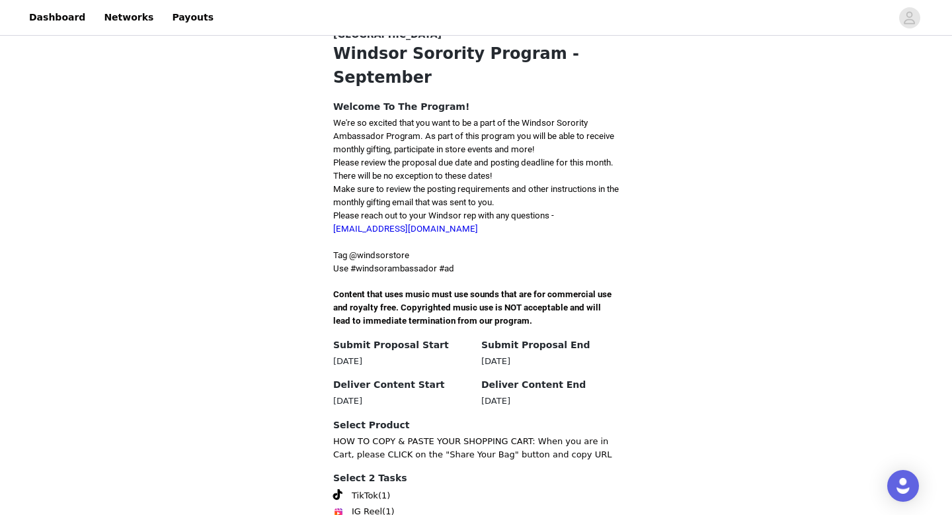
scroll to position [359, 0]
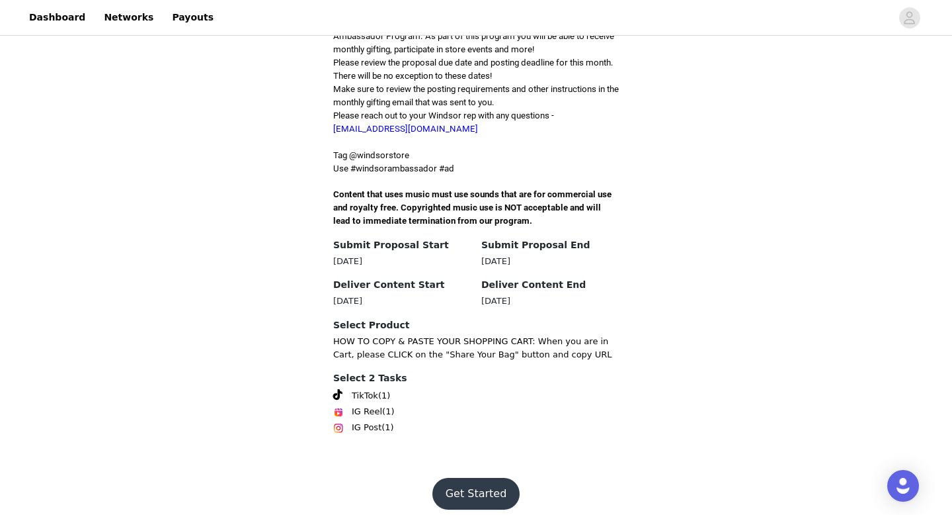
click at [483, 481] on button "Get Started" at bounding box center [477, 493] width 88 height 32
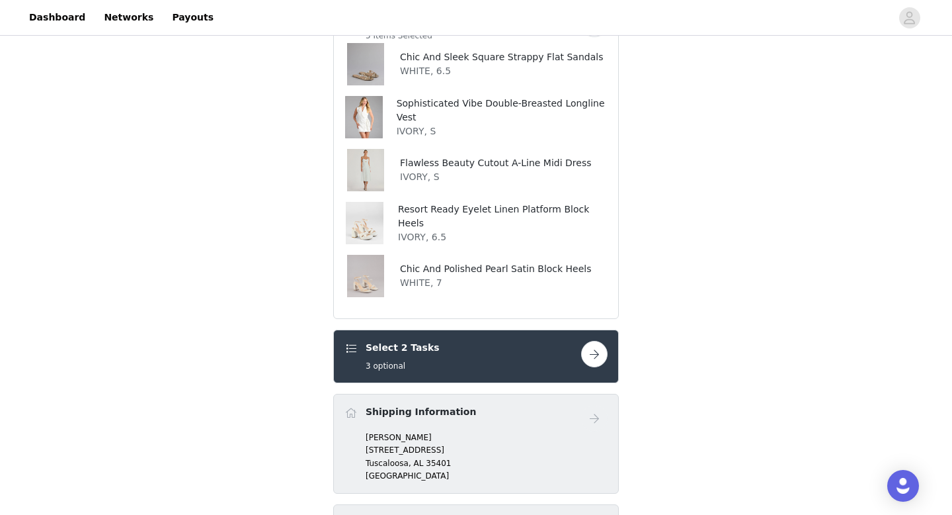
scroll to position [210, 0]
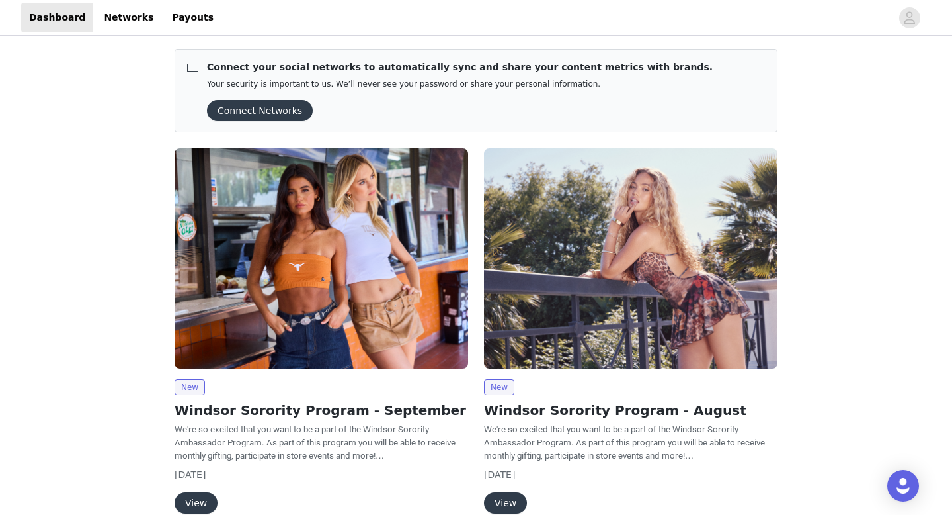
click at [202, 505] on button "View" at bounding box center [196, 502] width 43 height 21
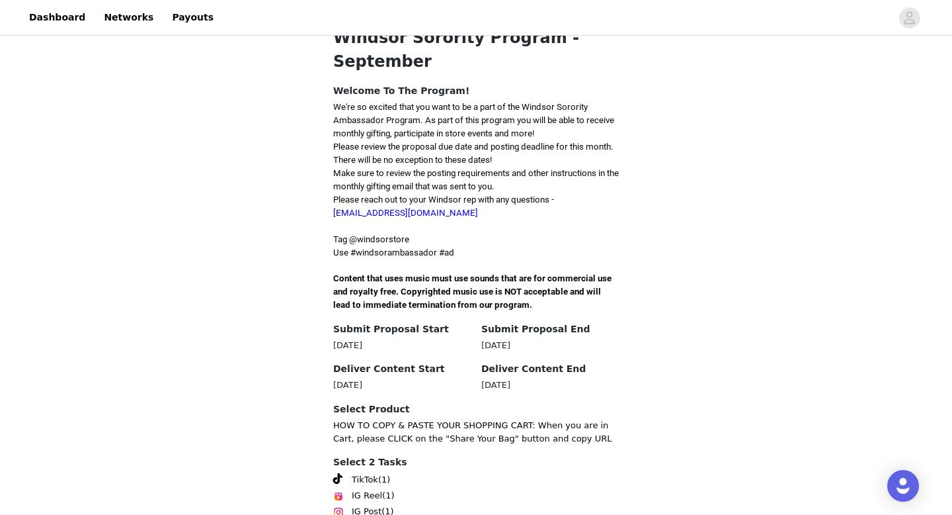
scroll to position [358, 0]
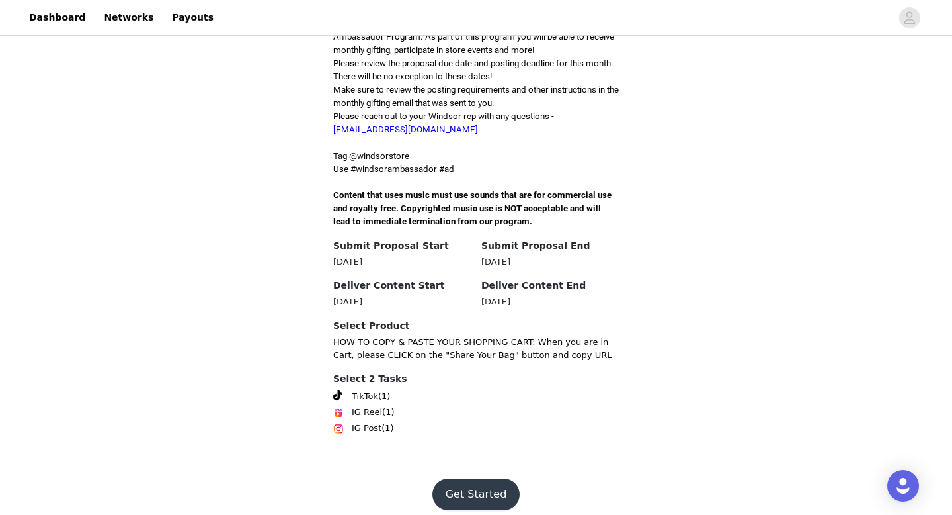
click at [460, 478] on button "Get Started" at bounding box center [477, 494] width 88 height 32
